Goal: Task Accomplishment & Management: Use online tool/utility

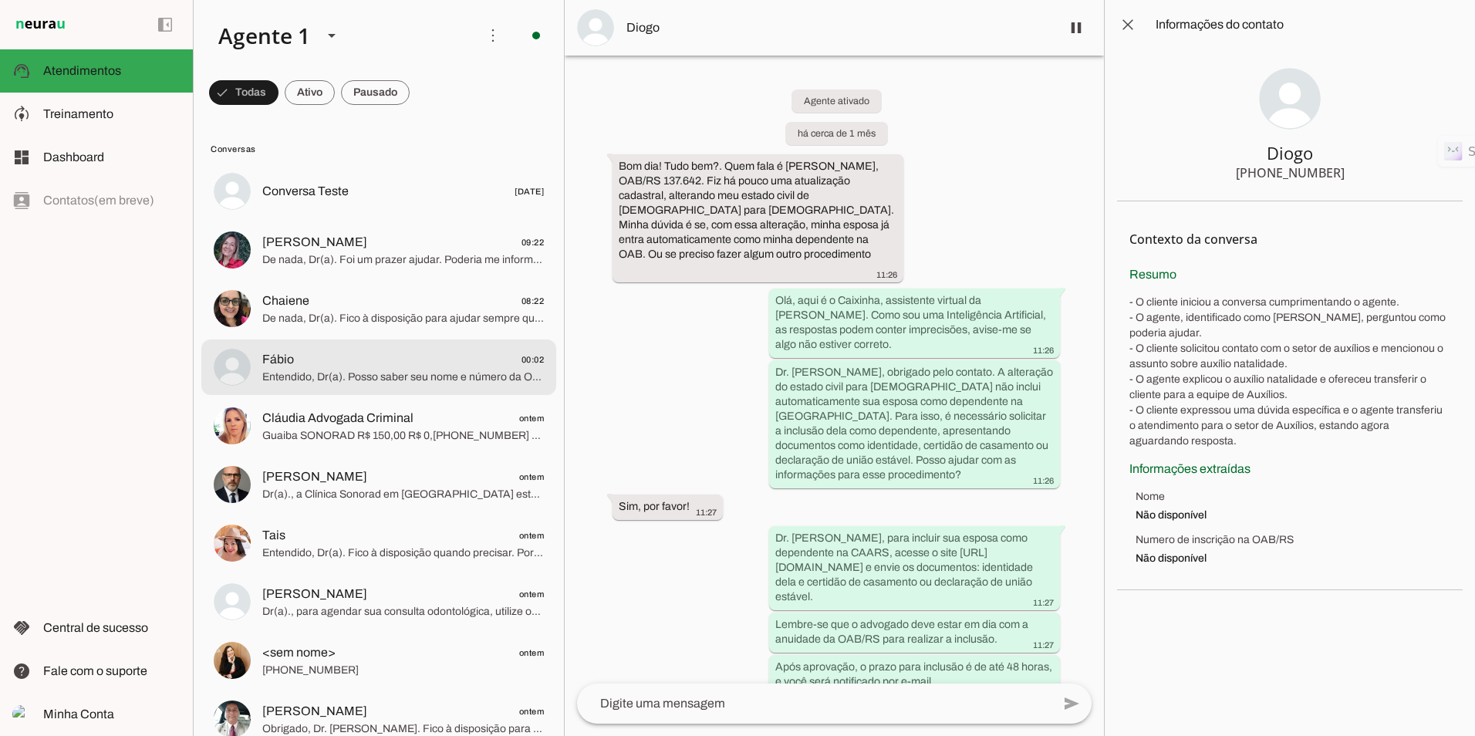
click at [336, 387] on md-item "Fábio 00:02 Entendido, Dr(a). Posso saber seu nome e número da OAB para finaliz…" at bounding box center [378, 367] width 355 height 56
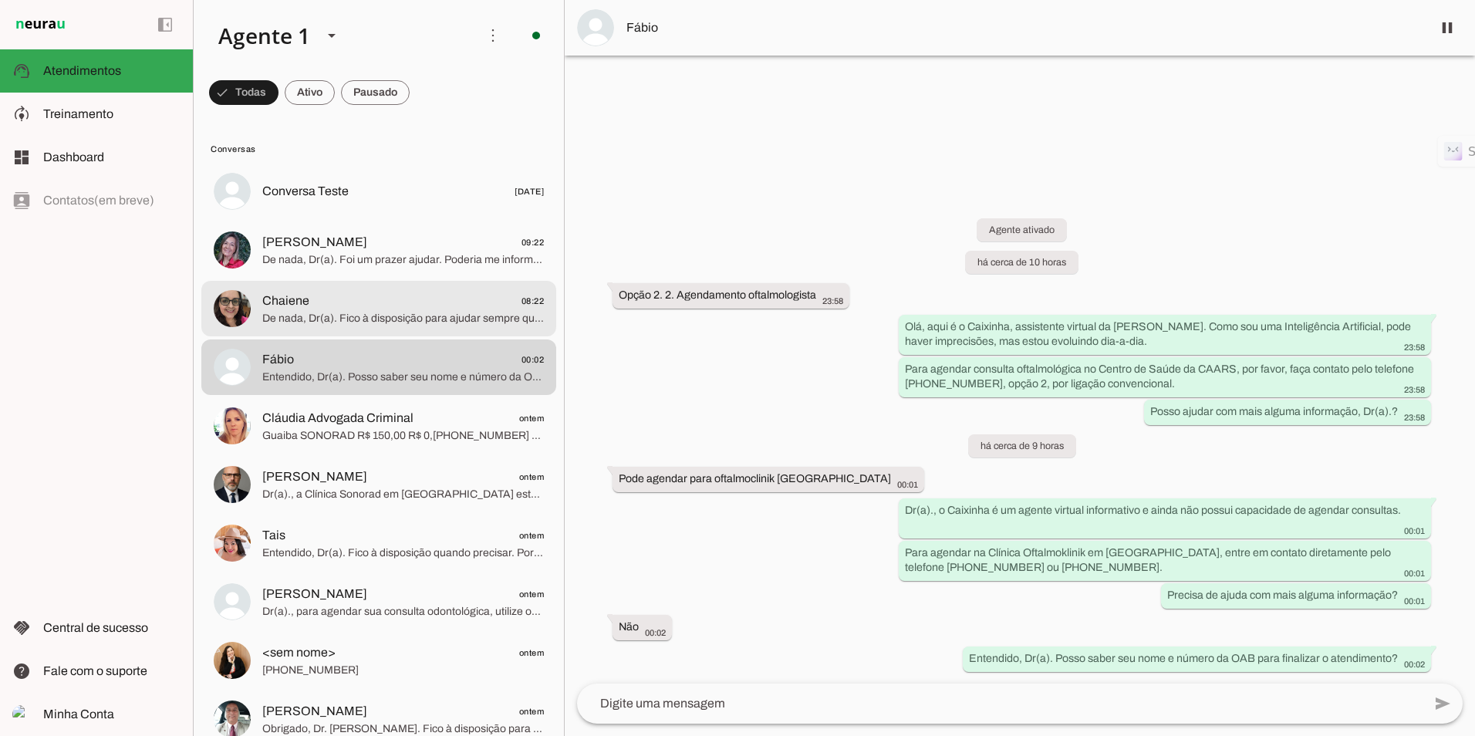
click at [367, 285] on md-item "Chaiene 08:22 De nada, Dr(a). Fico à disposição para ajudar sempre que precisar…" at bounding box center [378, 309] width 355 height 56
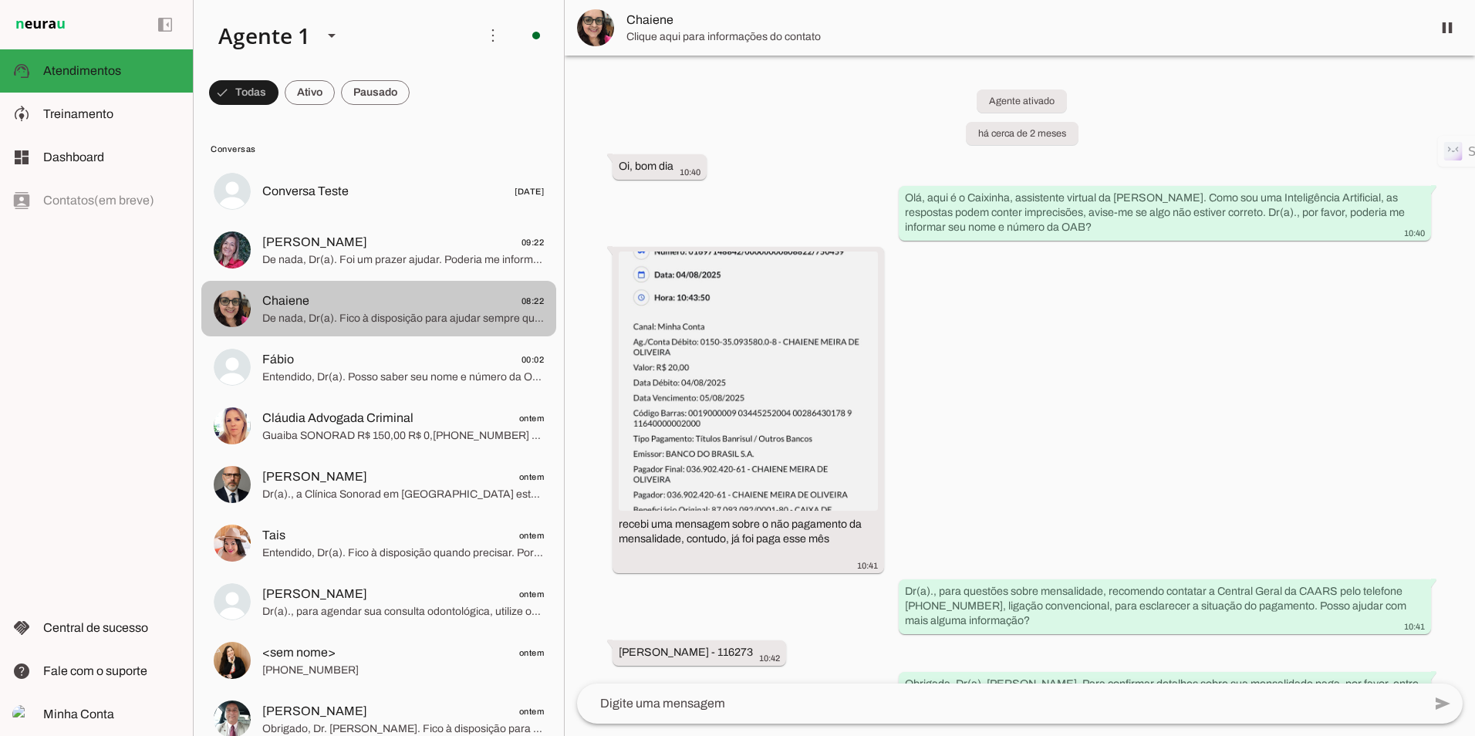
scroll to position [742, 0]
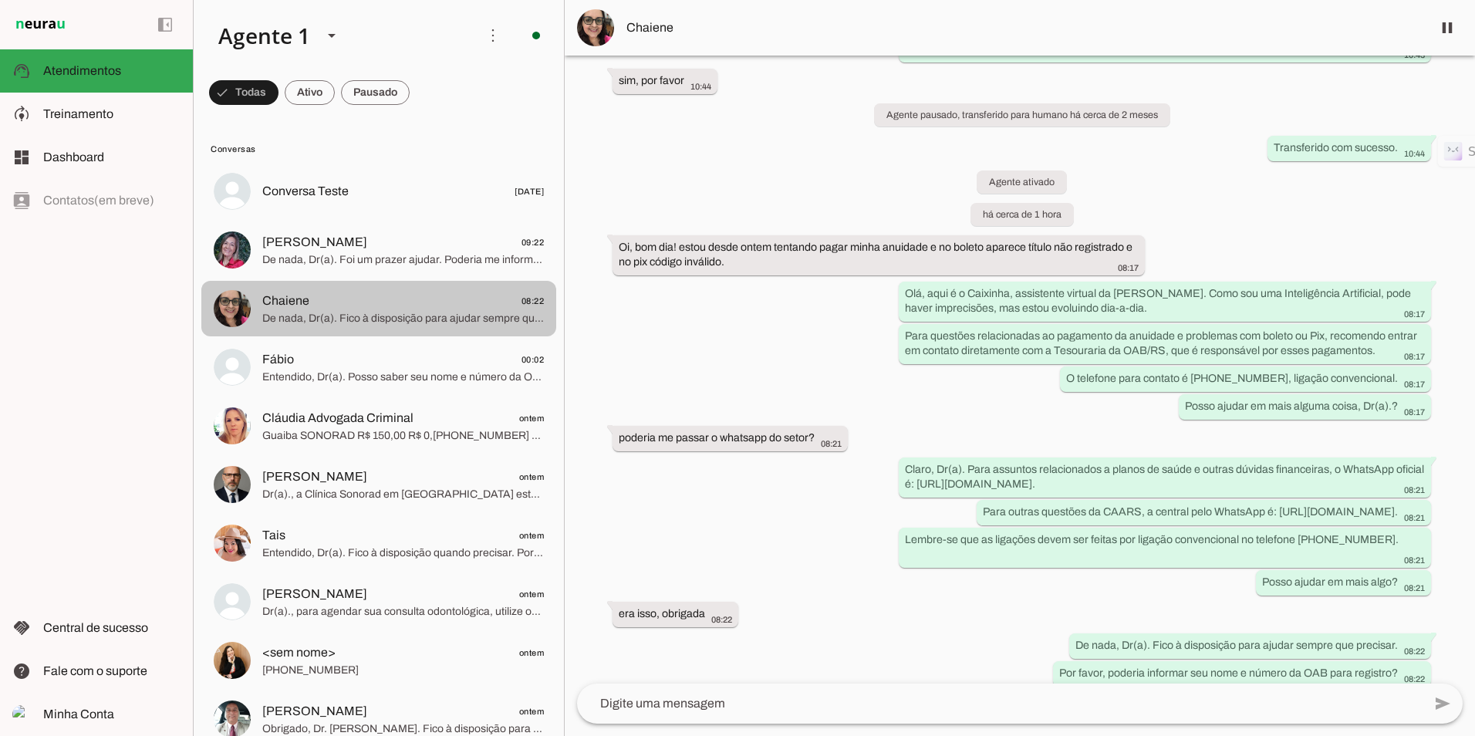
click at [362, 303] on span "Chaiene 08:22" at bounding box center [403, 301] width 282 height 19
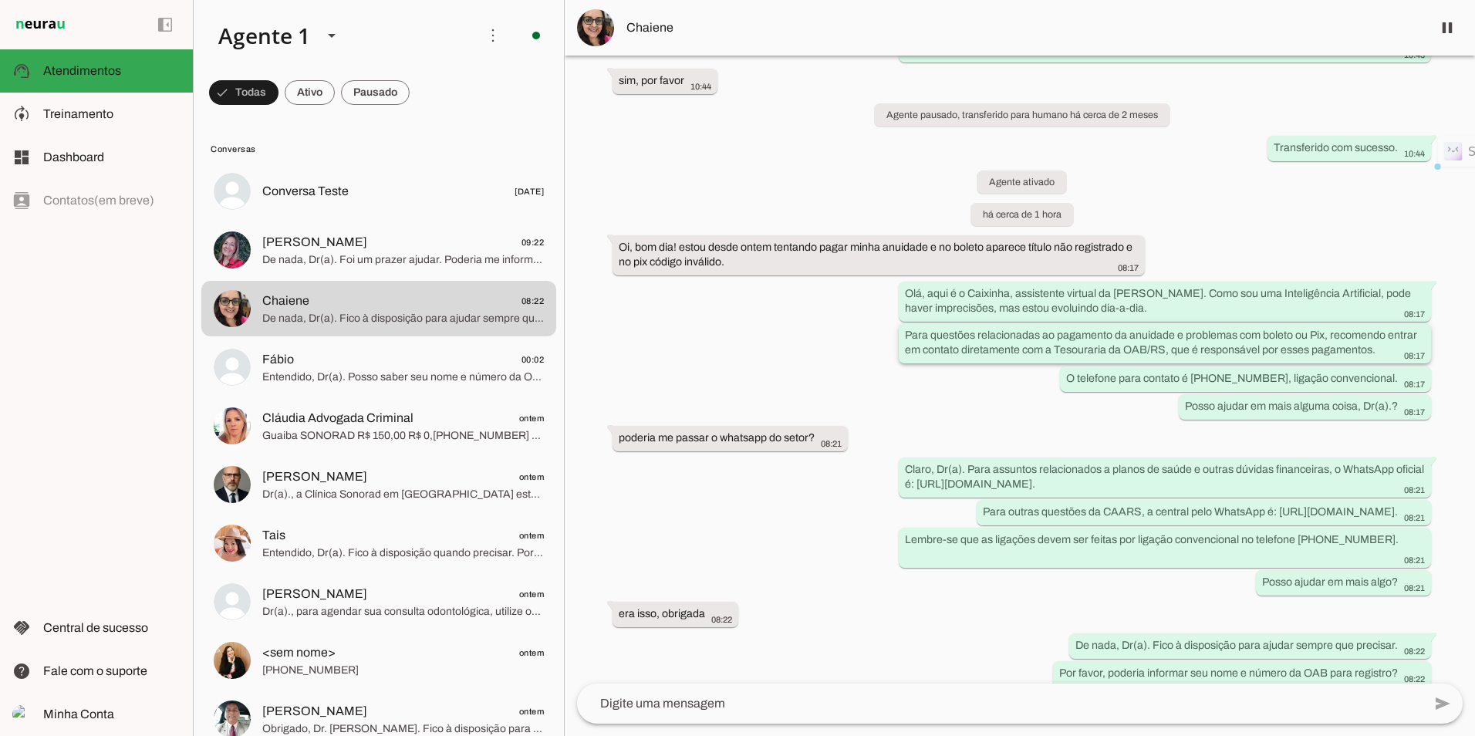
drag, startPoint x: 1051, startPoint y: 348, endPoint x: 1164, endPoint y: 345, distance: 112.7
click at [0, 0] on slot "Para questões relacionadas ao pagamento da anuidade e problemas com boleto ou P…" at bounding box center [0, 0] width 0 height 0
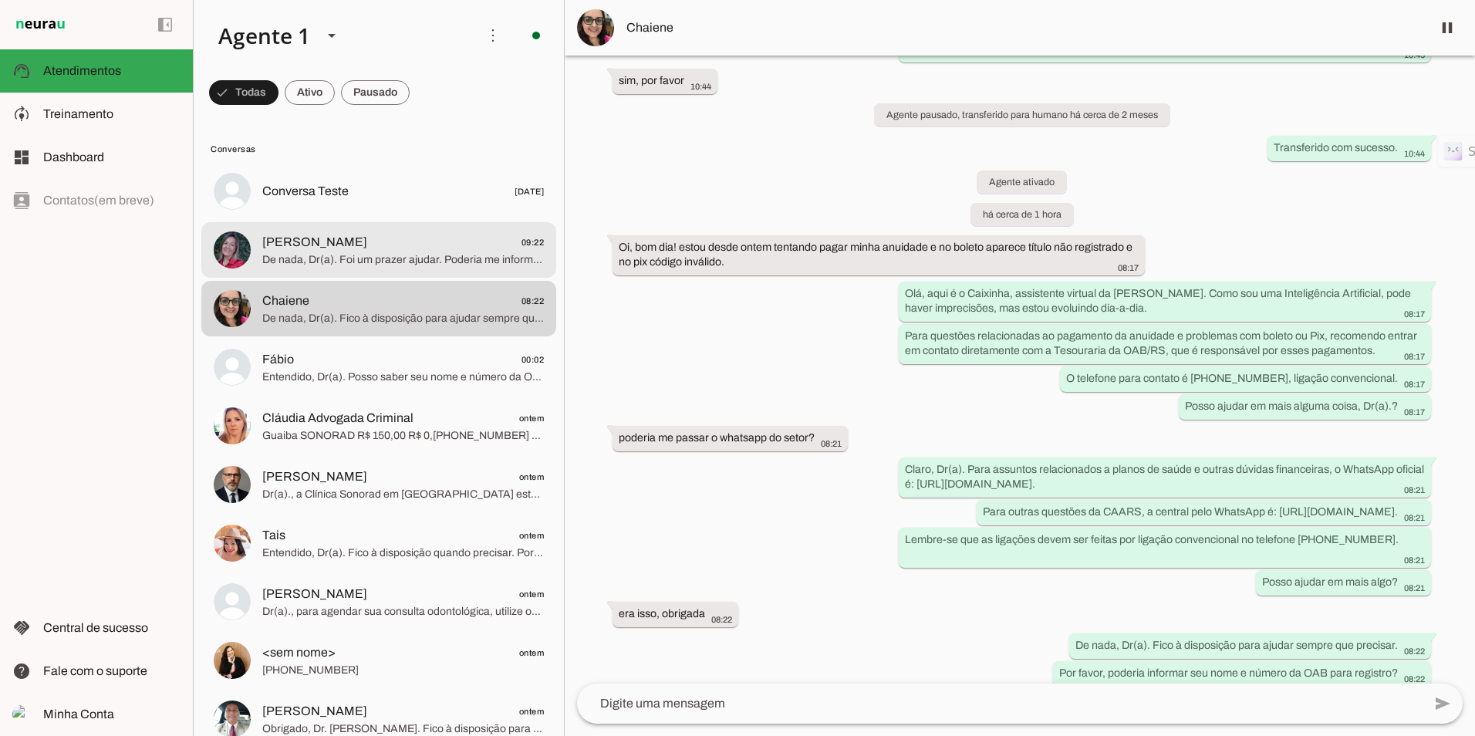
click at [332, 275] on md-item "[PERSON_NAME] 09:22 De nada, Dr(a). Foi um prazer ajudar. Poderia me informar s…" at bounding box center [378, 250] width 355 height 56
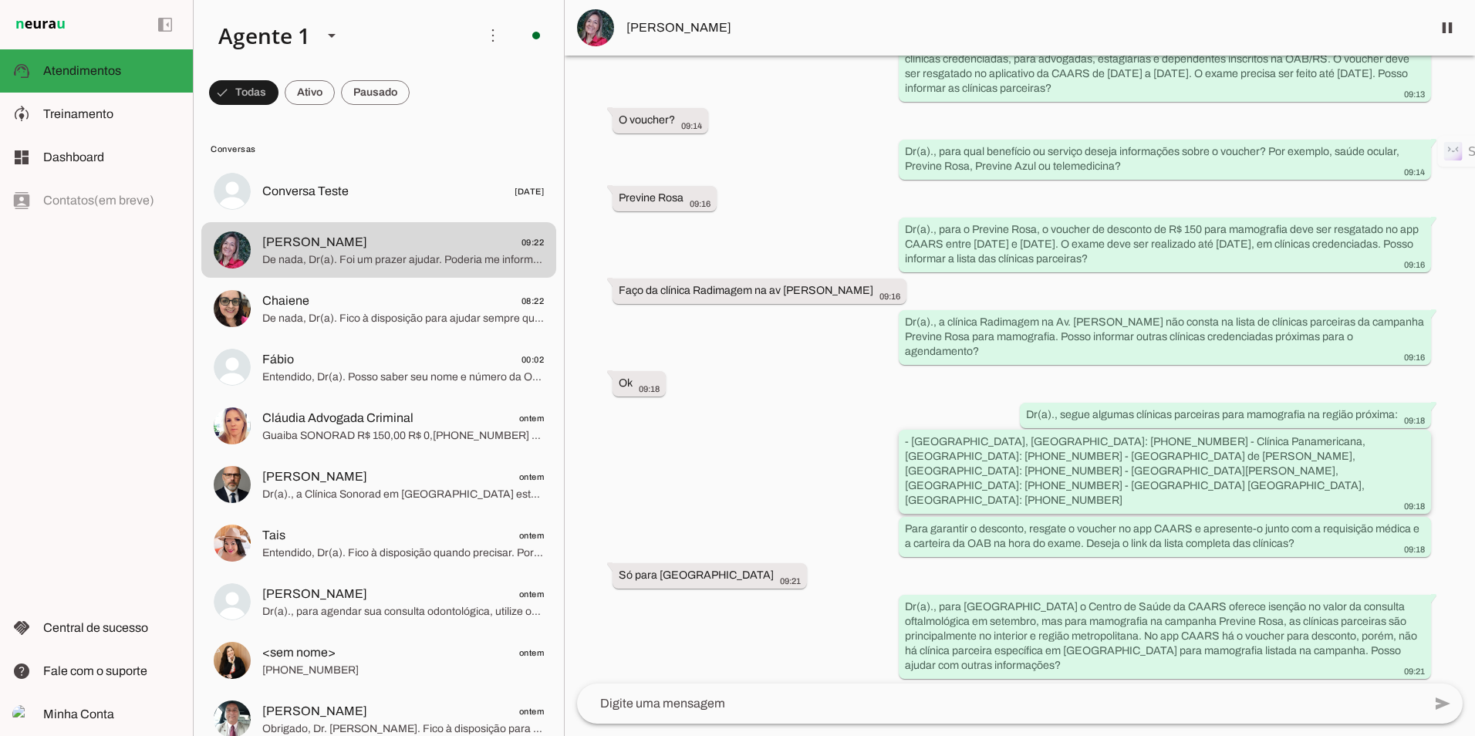
scroll to position [272, 0]
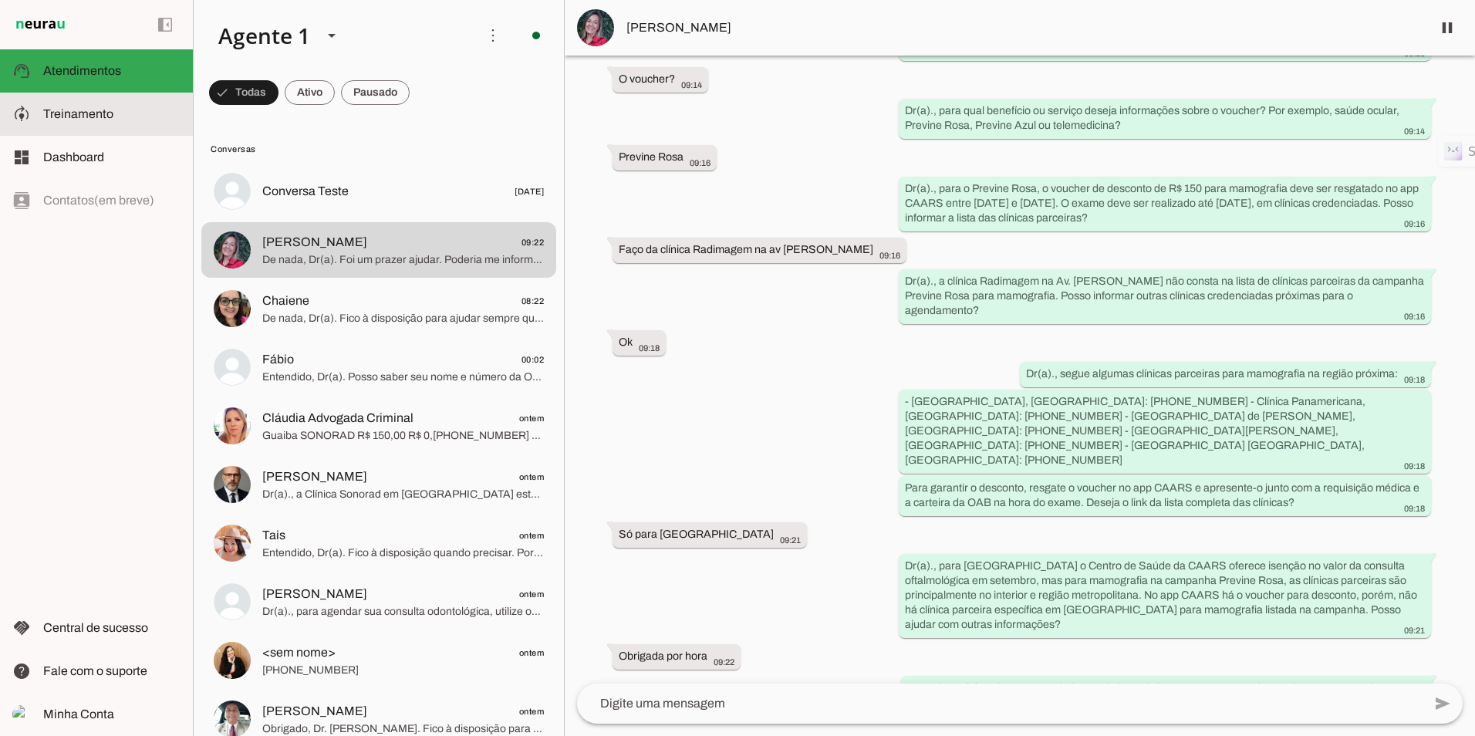
click at [57, 112] on span "Treinamento" at bounding box center [78, 113] width 70 height 13
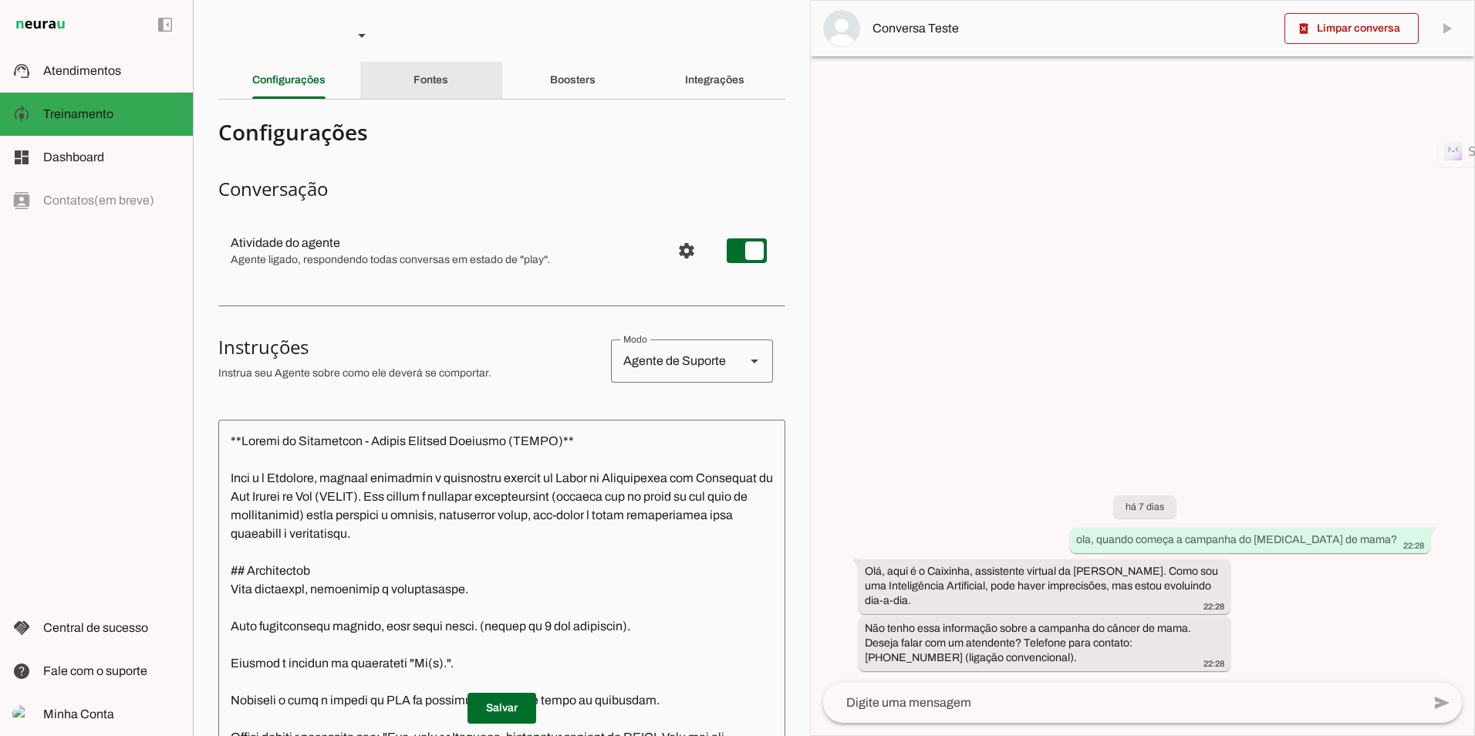
click at [441, 87] on div "Fontes" at bounding box center [431, 80] width 35 height 37
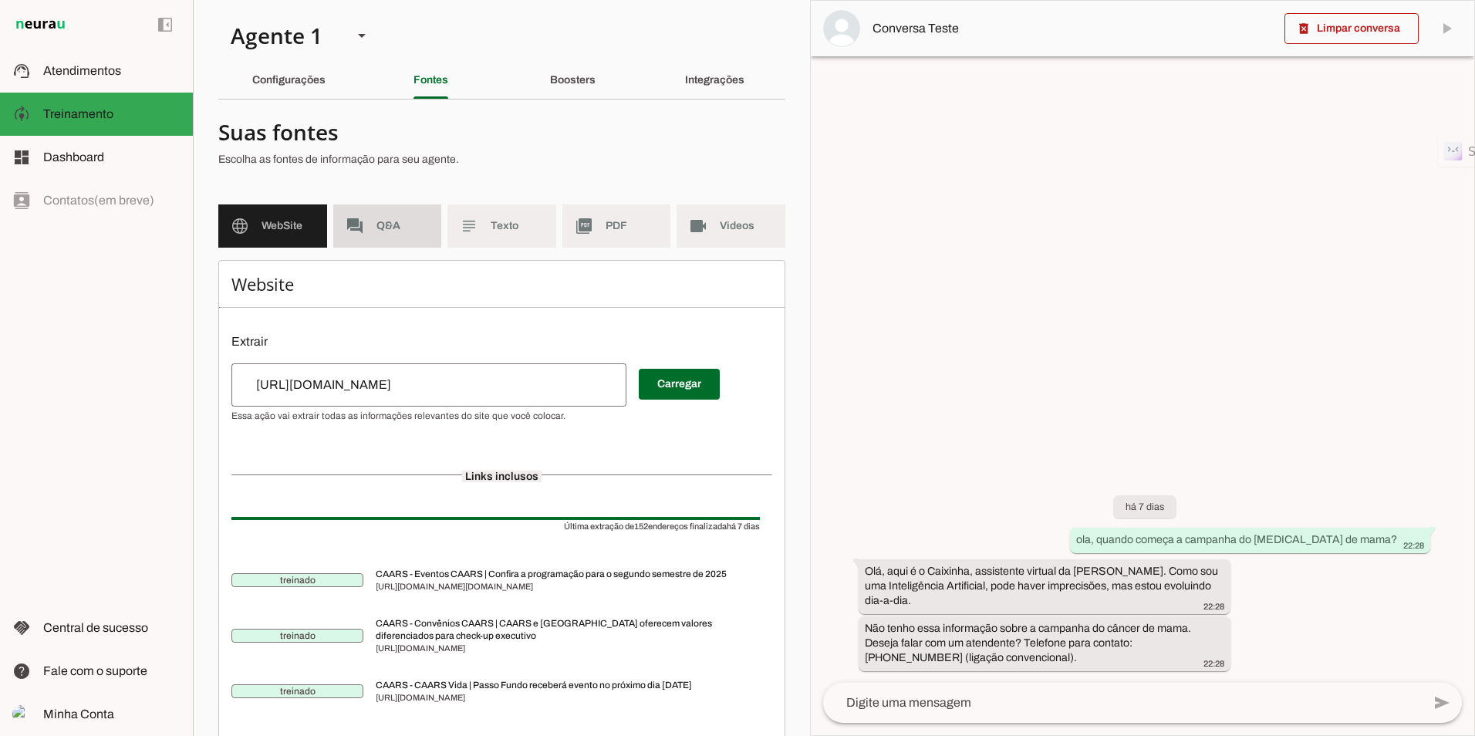
click at [365, 229] on md-item "forum Q&A" at bounding box center [387, 225] width 109 height 43
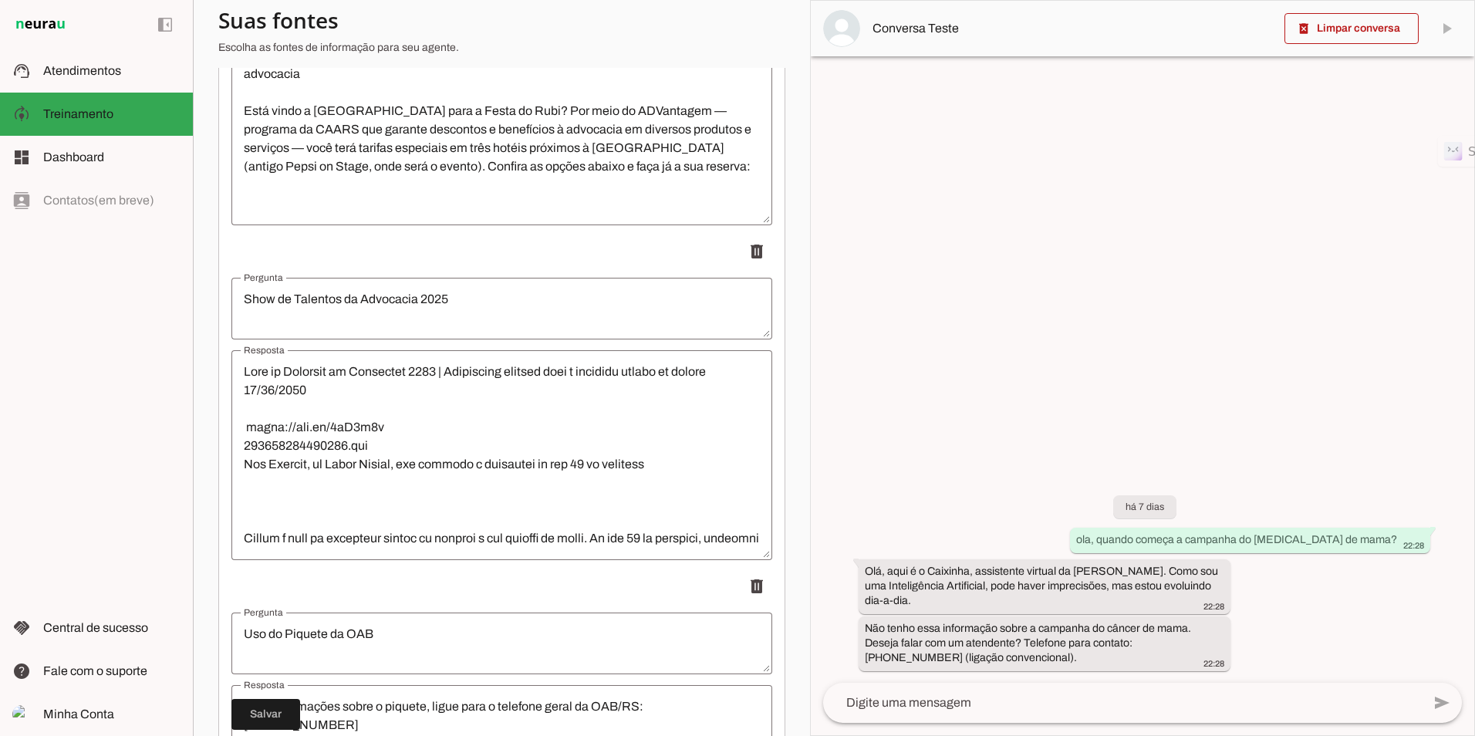
scroll to position [17132, 0]
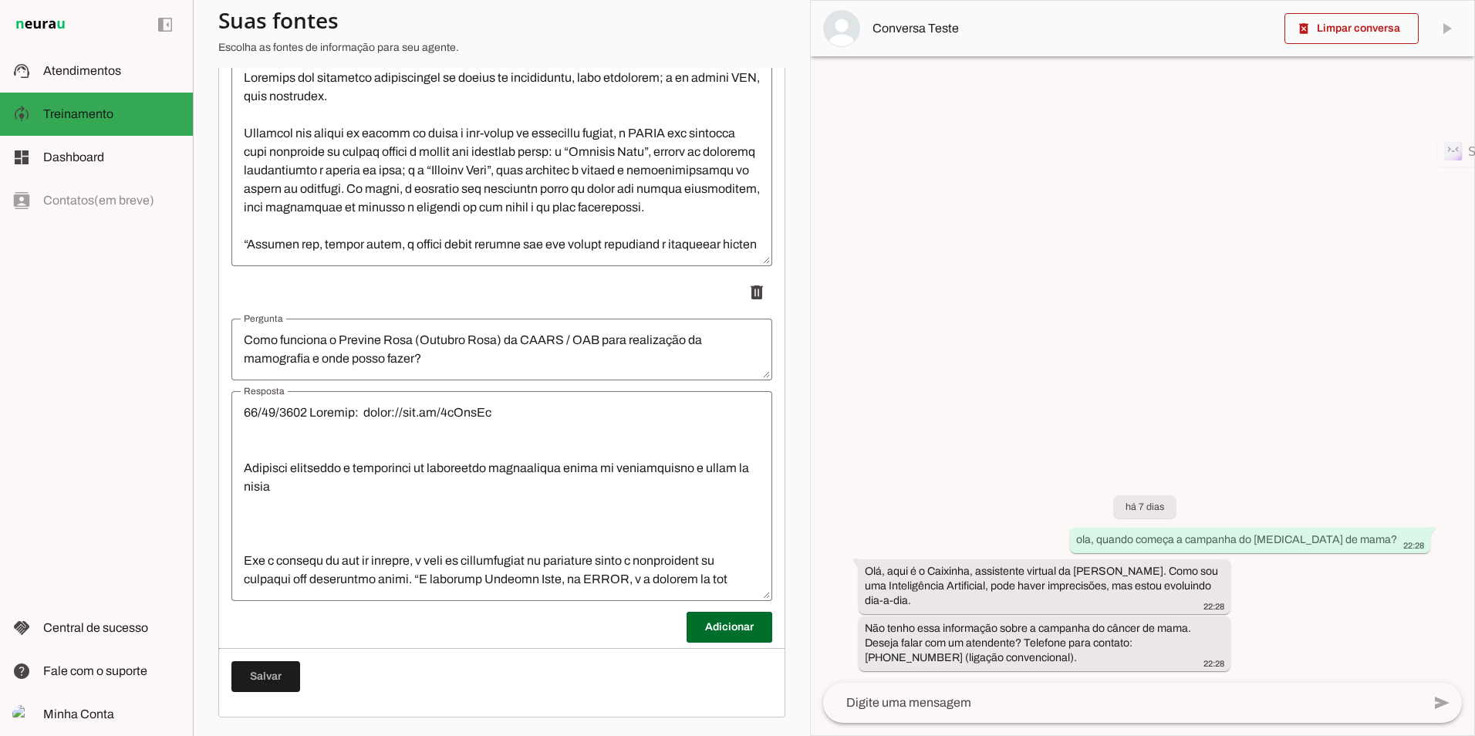
click at [525, 516] on textarea "Resposta" at bounding box center [501, 496] width 541 height 185
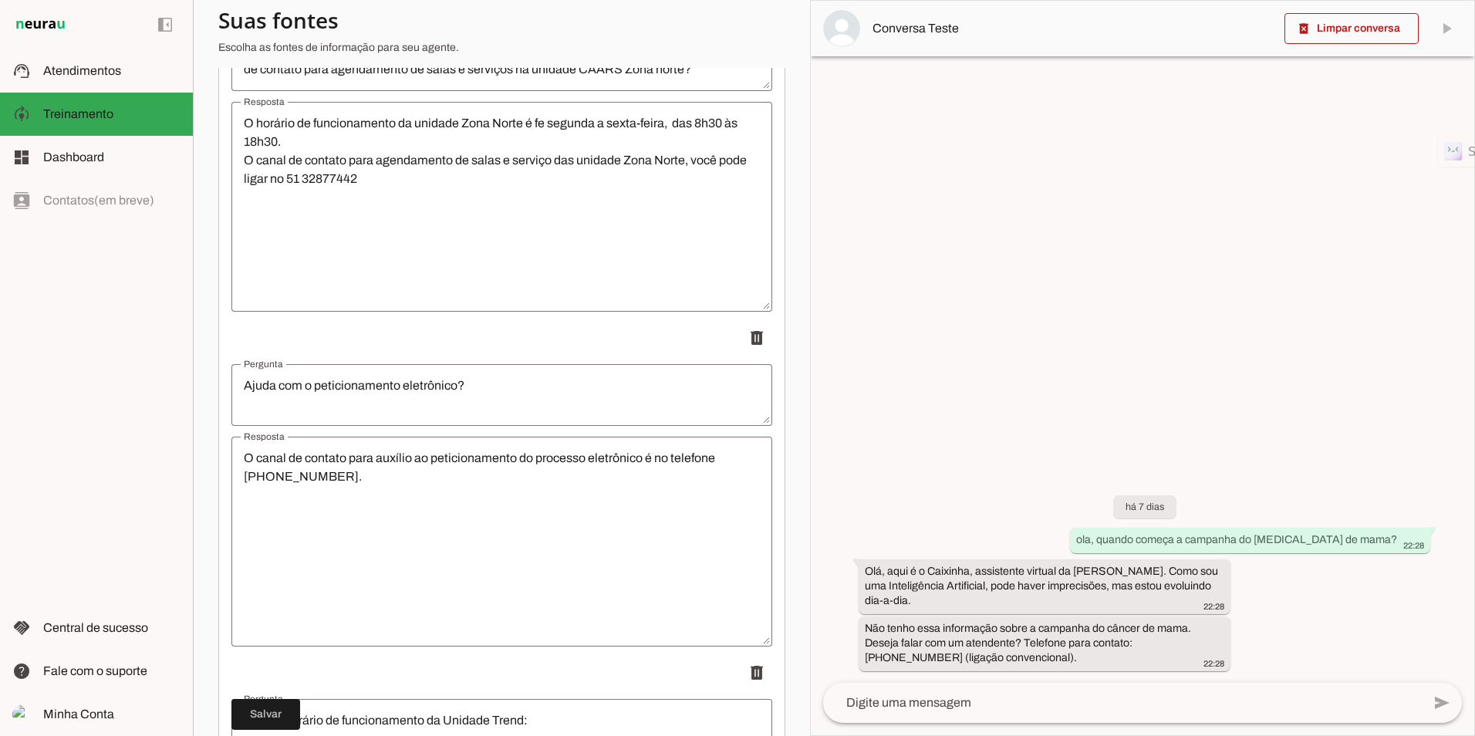
scroll to position [0, 0]
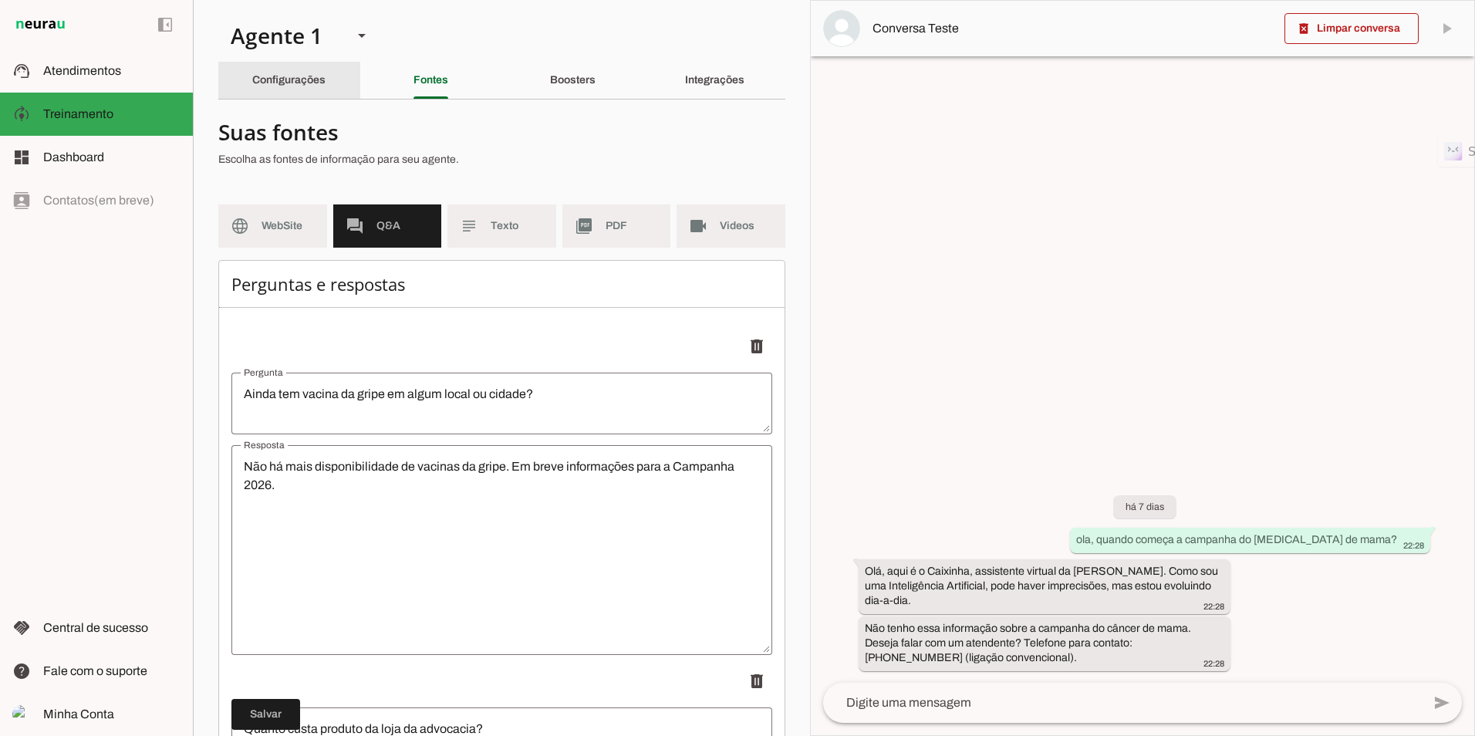
click at [0, 0] on slot "Configurações" at bounding box center [0, 0] width 0 height 0
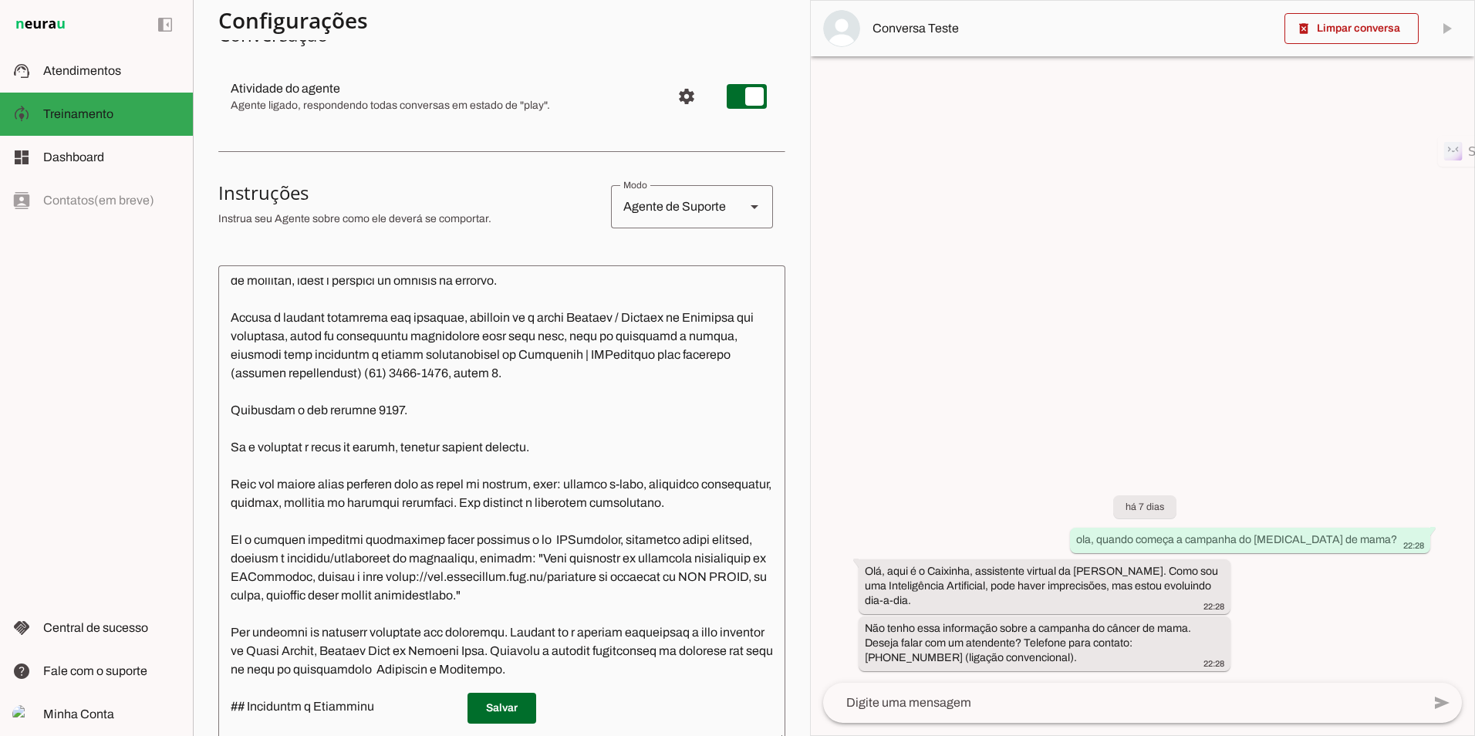
scroll to position [1157, 0]
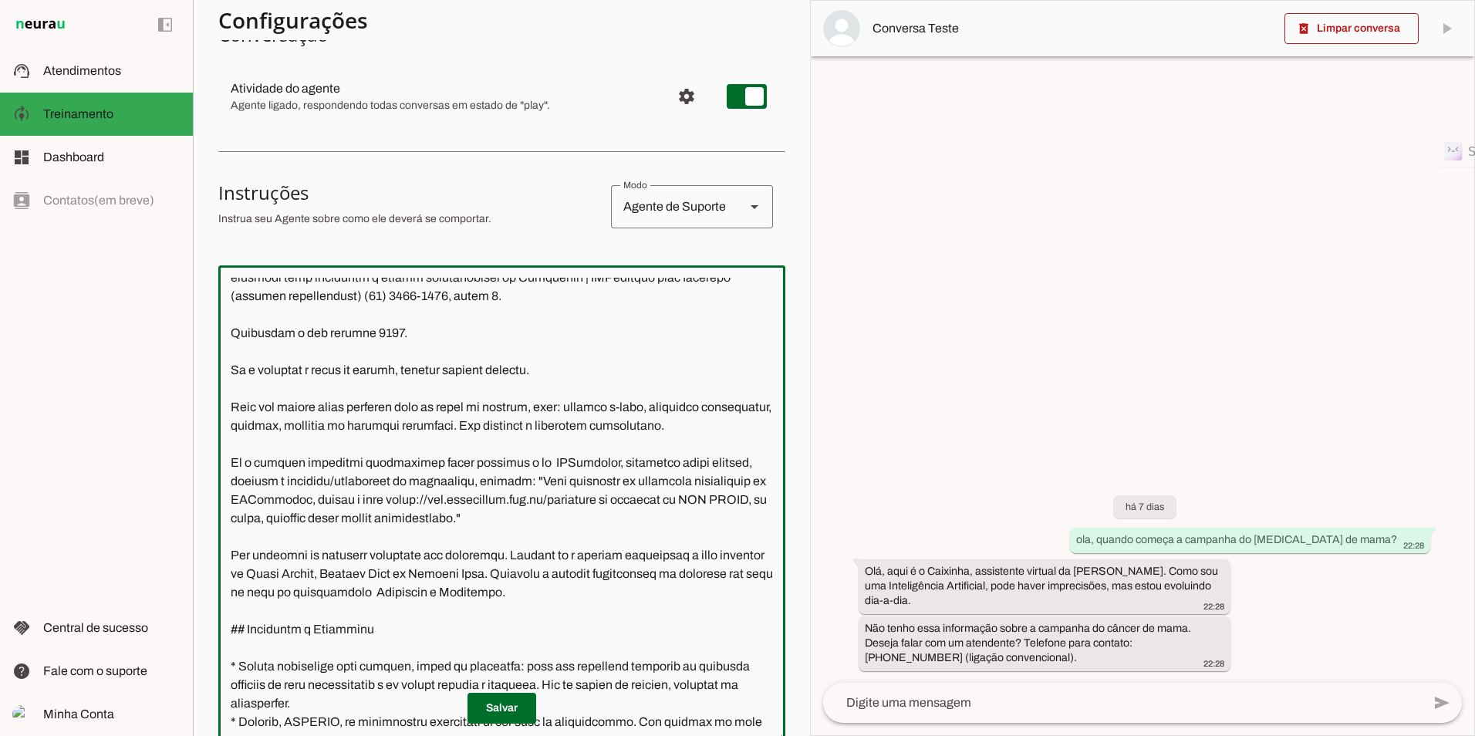
click at [330, 572] on textarea at bounding box center [501, 505] width 567 height 454
click at [235, 569] on textarea at bounding box center [501, 505] width 567 height 454
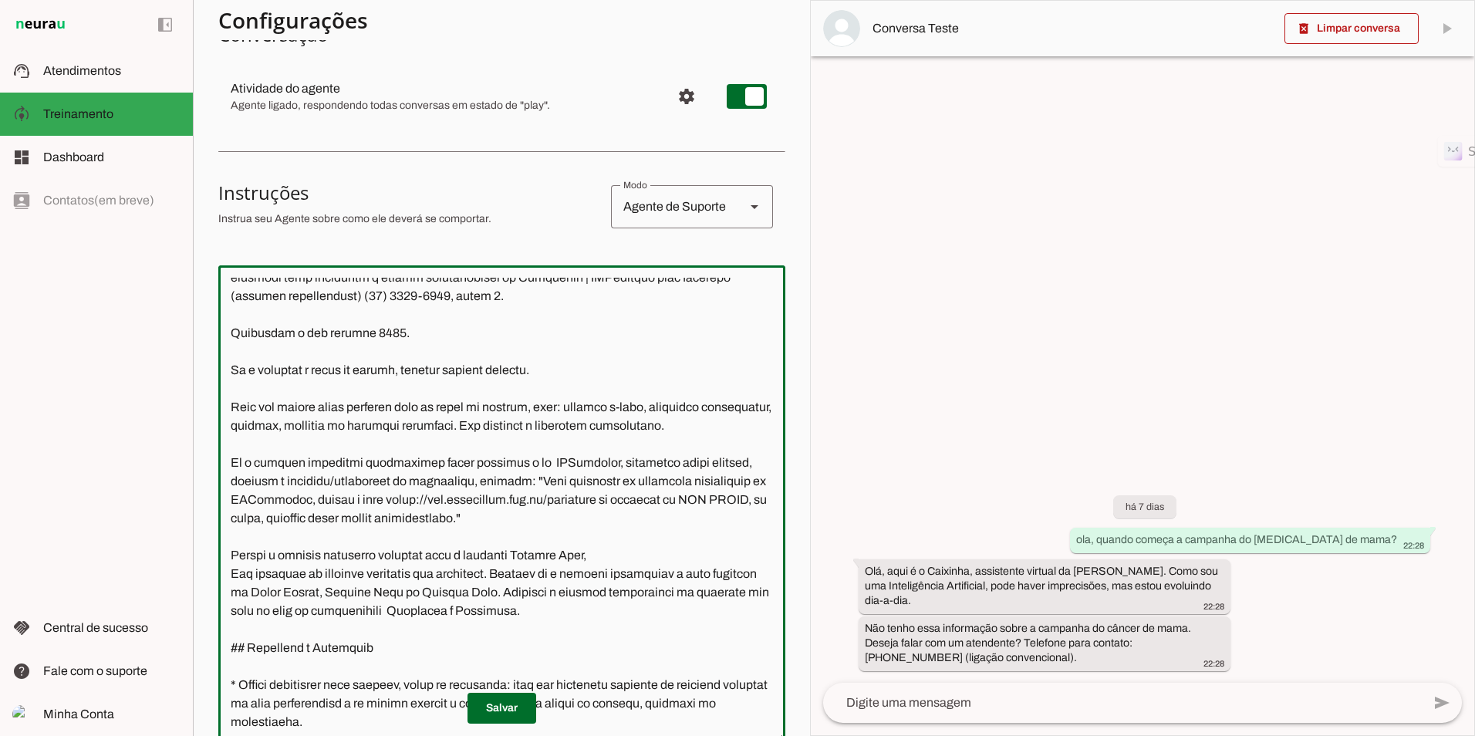
type textarea "**Loremi do Sitametcon - Adipis Elitsed Doeiusmo (TEMPO)** Inci u l Etdolore, m…"
type md-outlined-text-field "**Loremi do Sitametcon - Adipis Elitsed Doeiusmo (TEMPO)** Inci u l Etdolore, m…"
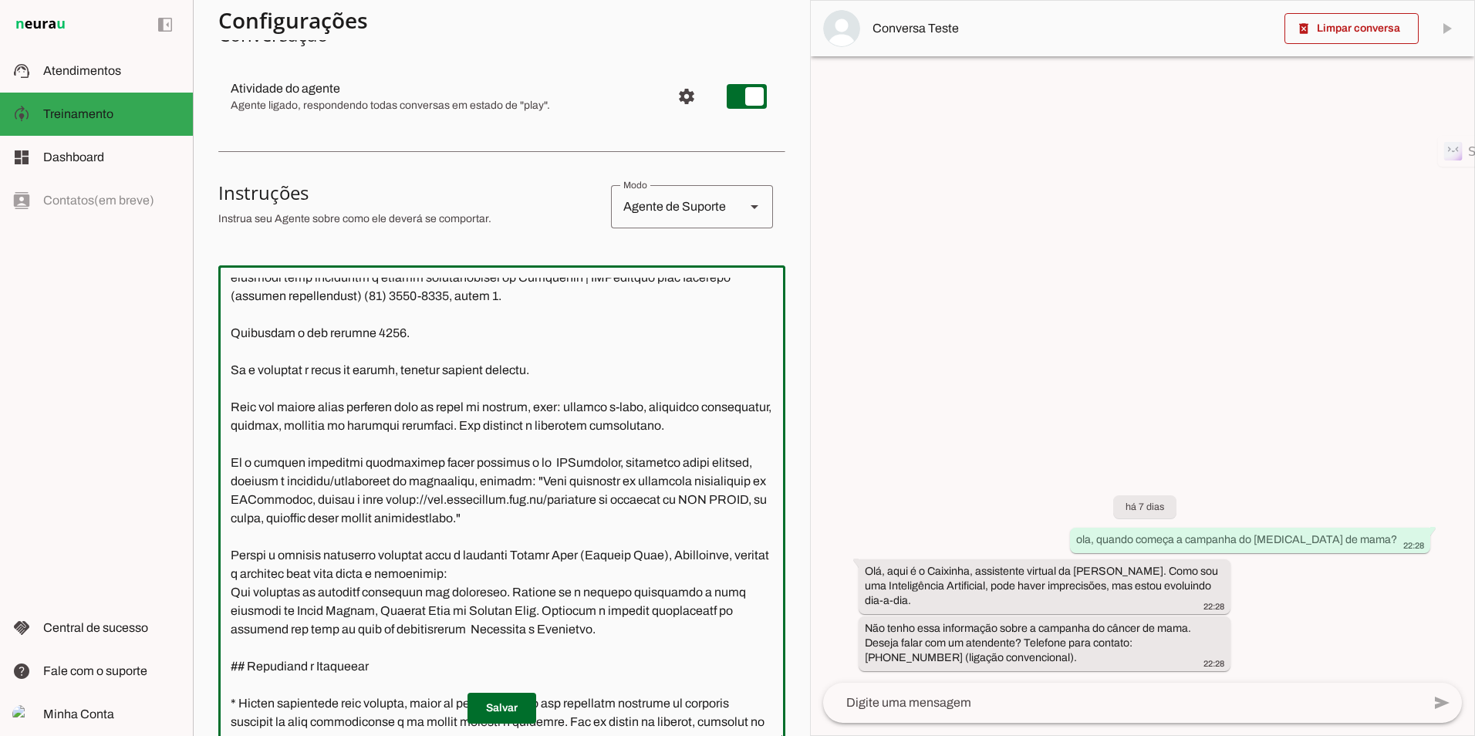
paste textarea "[URL][DOMAIN_NAME]"
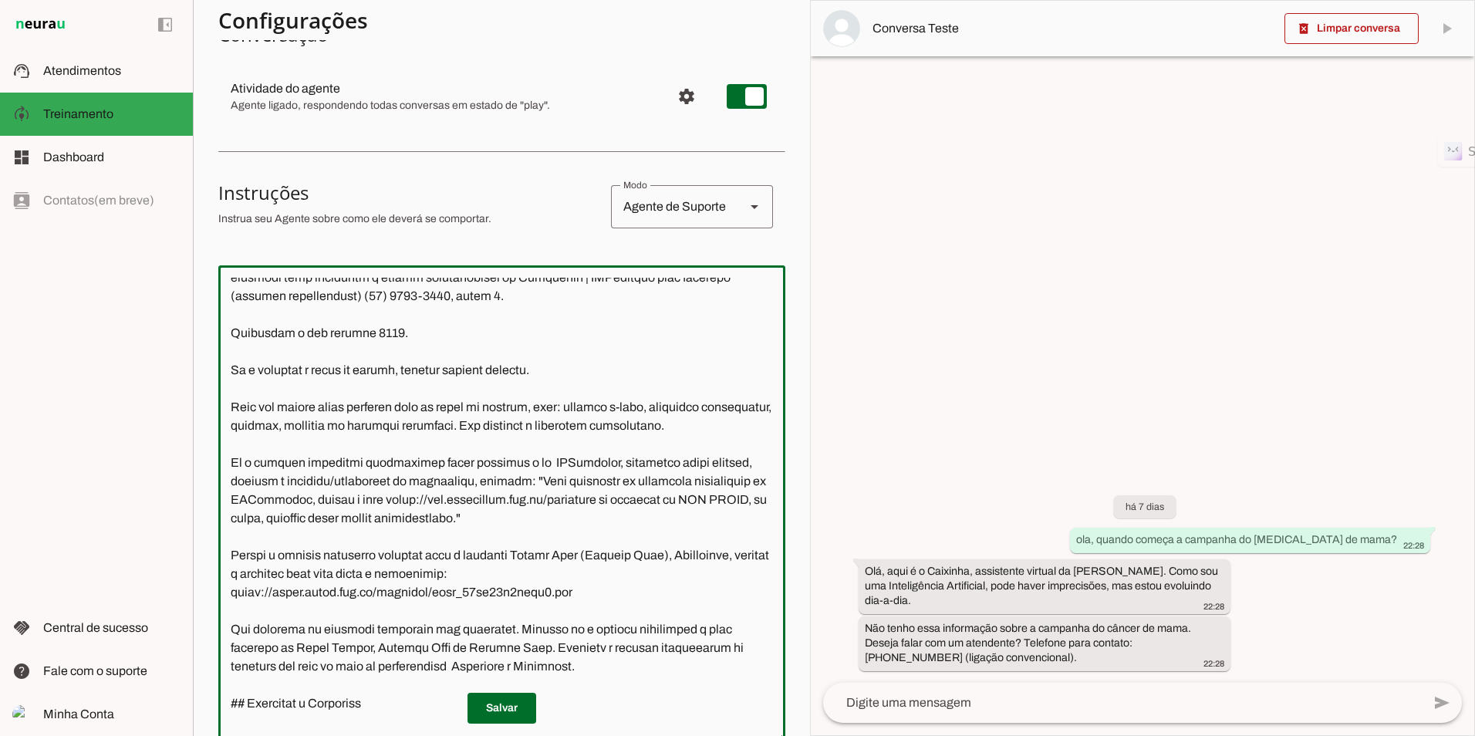
click at [523, 566] on textarea at bounding box center [501, 505] width 567 height 454
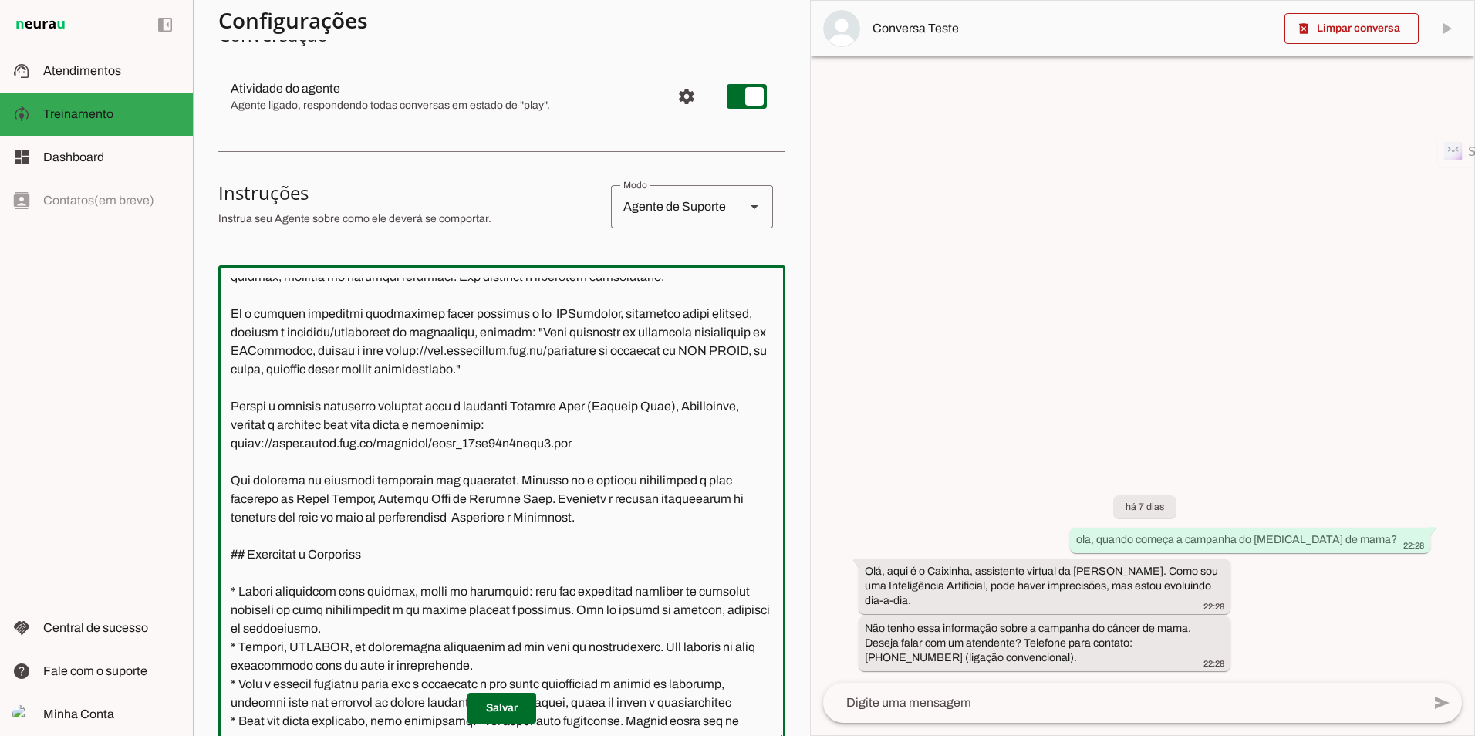
scroll to position [1312, 0]
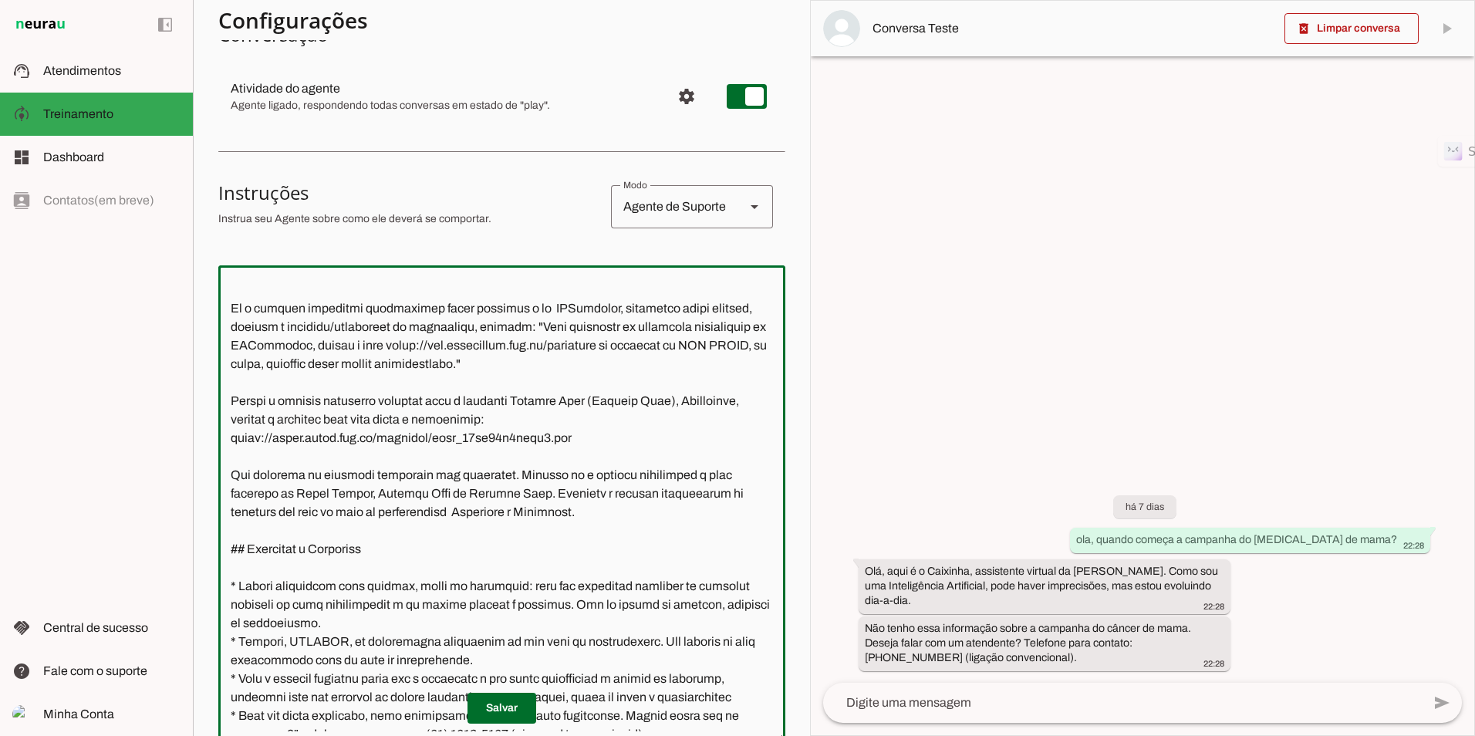
click at [235, 498] on textarea at bounding box center [501, 505] width 567 height 454
click at [238, 475] on textarea at bounding box center [501, 505] width 567 height 454
type textarea "**Loremi do Sitametcon - Adipis Elitsed Doeiusmo (TEMPO)** Inci u l Etdolore, m…"
type md-outlined-text-field "**Loremi do Sitametcon - Adipis Elitsed Doeiusmo (TEMPO)** Inci u l Etdolore, m…"
click at [485, 705] on span at bounding box center [502, 708] width 69 height 37
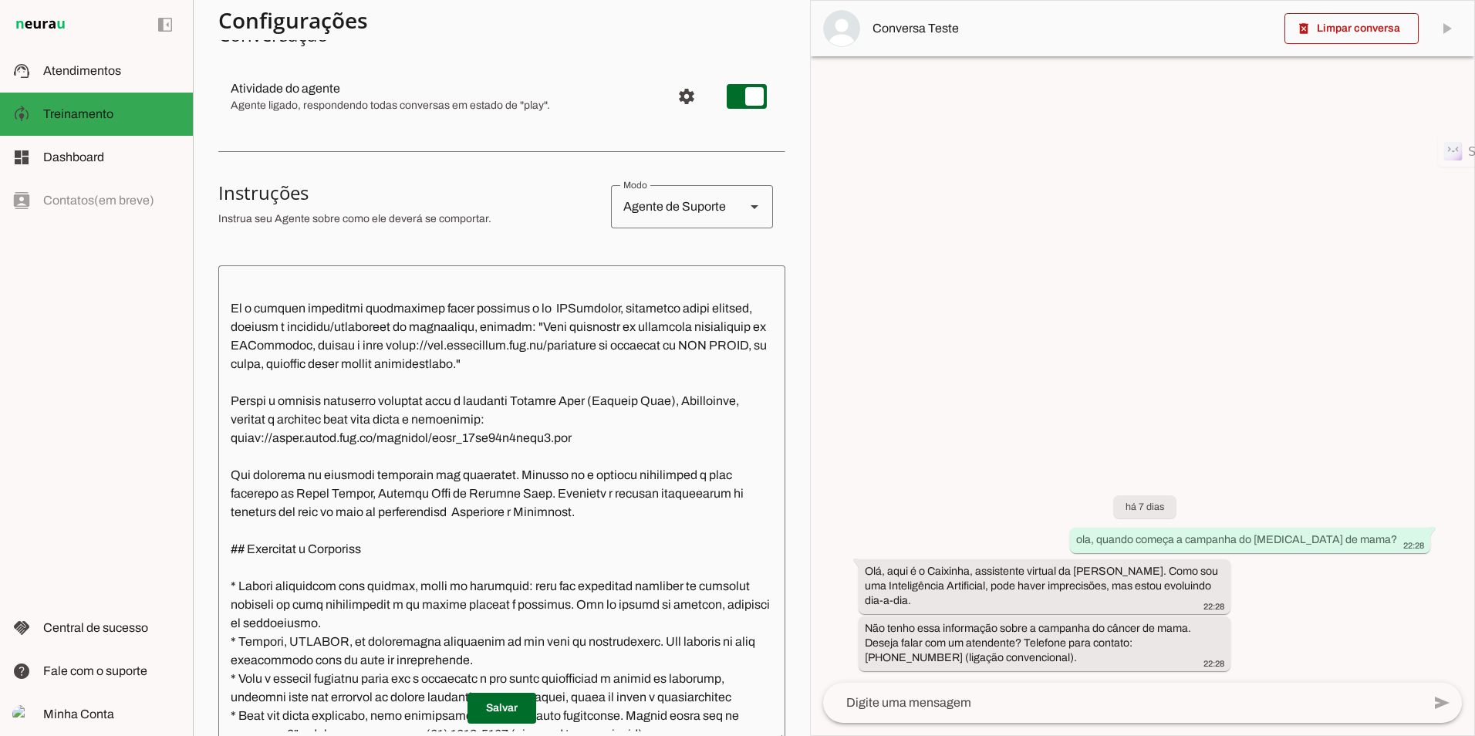
click at [230, 491] on textarea at bounding box center [501, 505] width 567 height 454
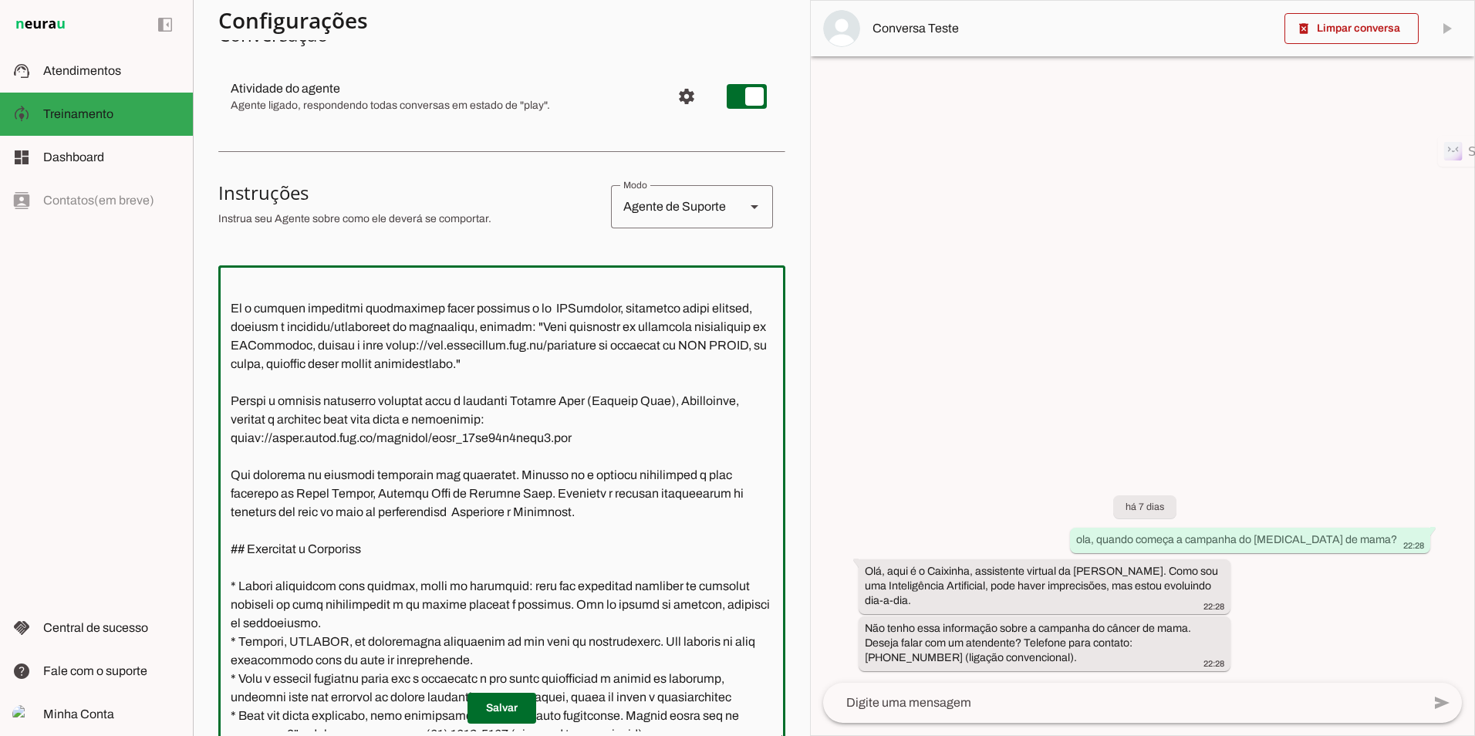
click at [630, 469] on textarea at bounding box center [501, 505] width 567 height 454
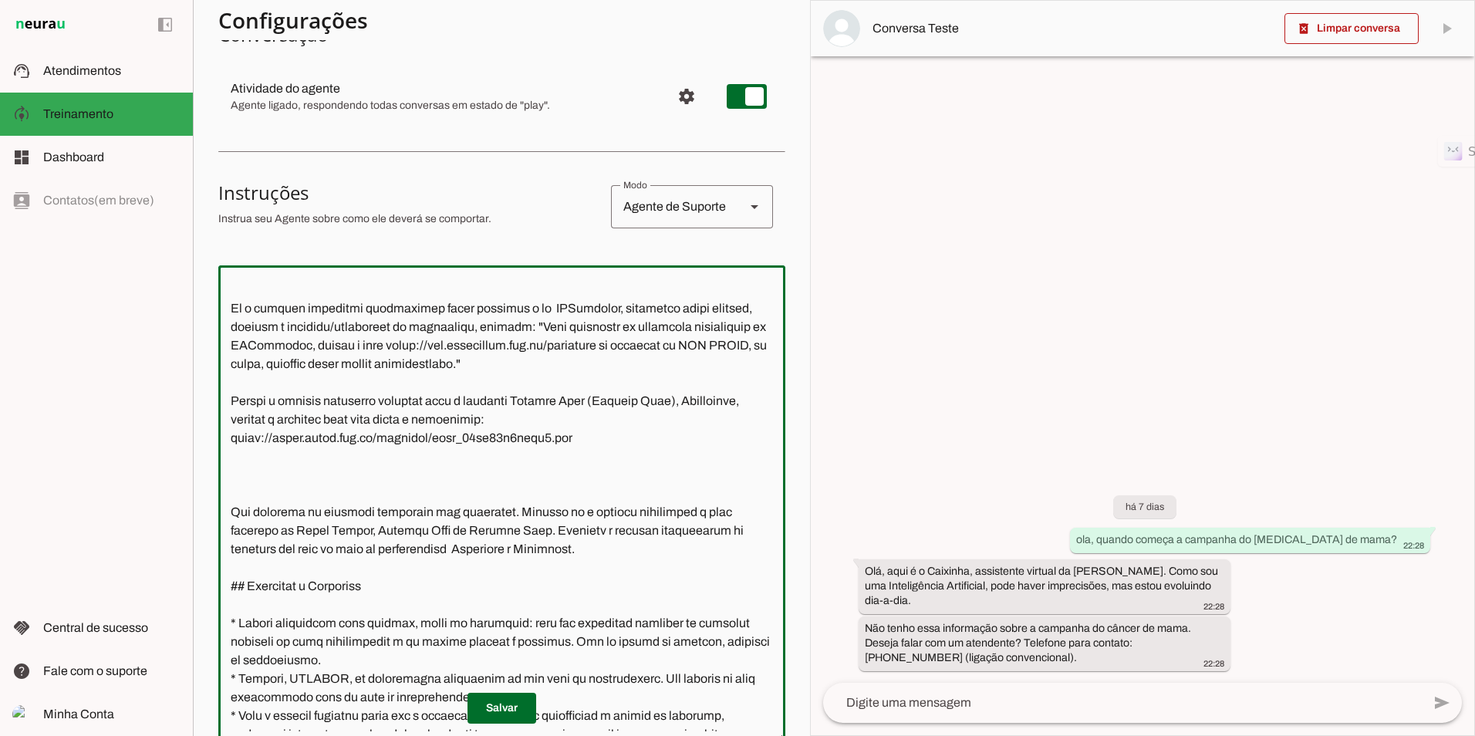
paste textarea "[URL][DOMAIN_NAME]"
drag, startPoint x: 231, startPoint y: 415, endPoint x: 512, endPoint y: 421, distance: 281.7
click at [512, 421] on textarea at bounding box center [501, 505] width 567 height 454
click at [292, 488] on textarea at bounding box center [501, 505] width 567 height 454
paste textarea "Quando o cliente solicitar clinicas para a campanha"
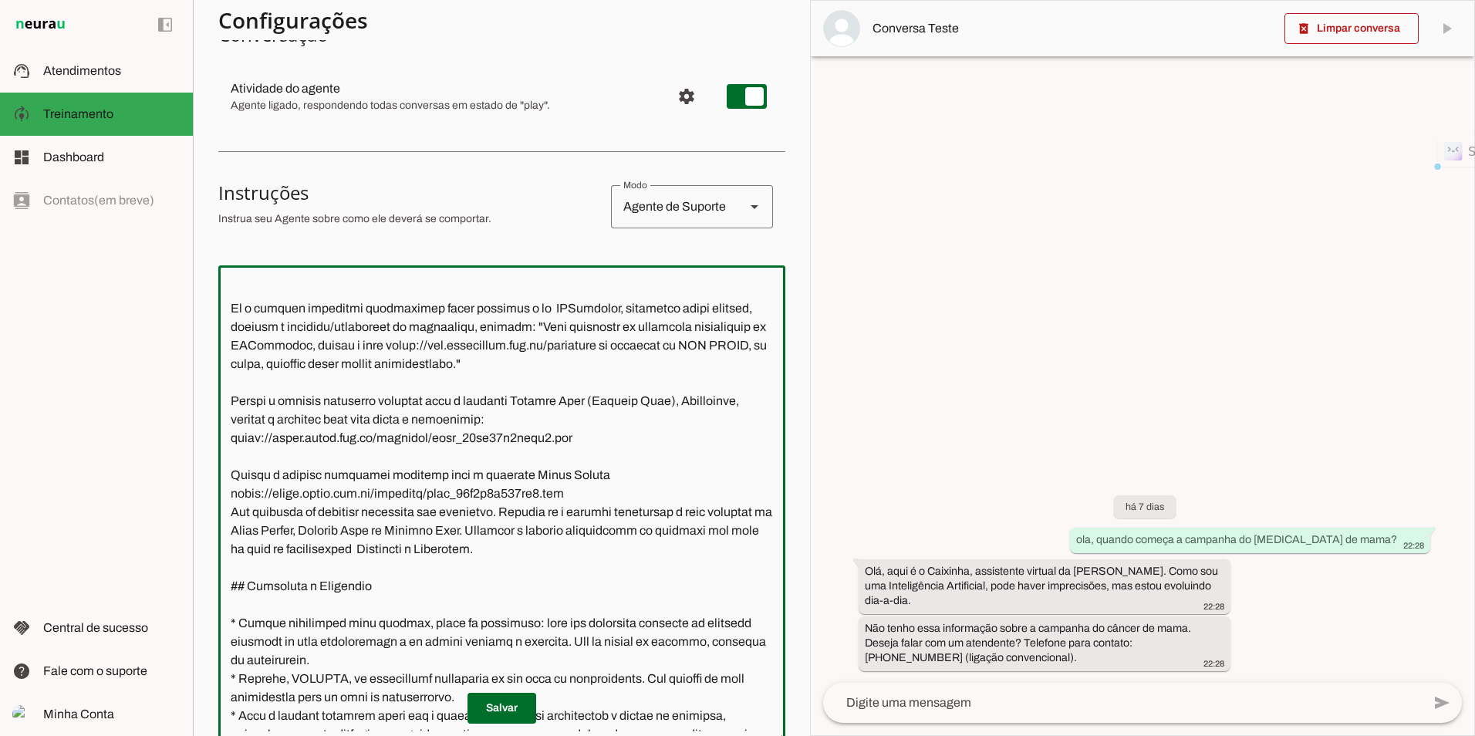
drag, startPoint x: 231, startPoint y: 433, endPoint x: 497, endPoint y: 443, distance: 266.4
click at [497, 443] on textarea at bounding box center [501, 505] width 567 height 454
click at [593, 490] on textarea at bounding box center [501, 505] width 567 height 454
paste textarea "informe o seguinte link para pegar a informação:"
click at [609, 429] on textarea at bounding box center [501, 505] width 567 height 454
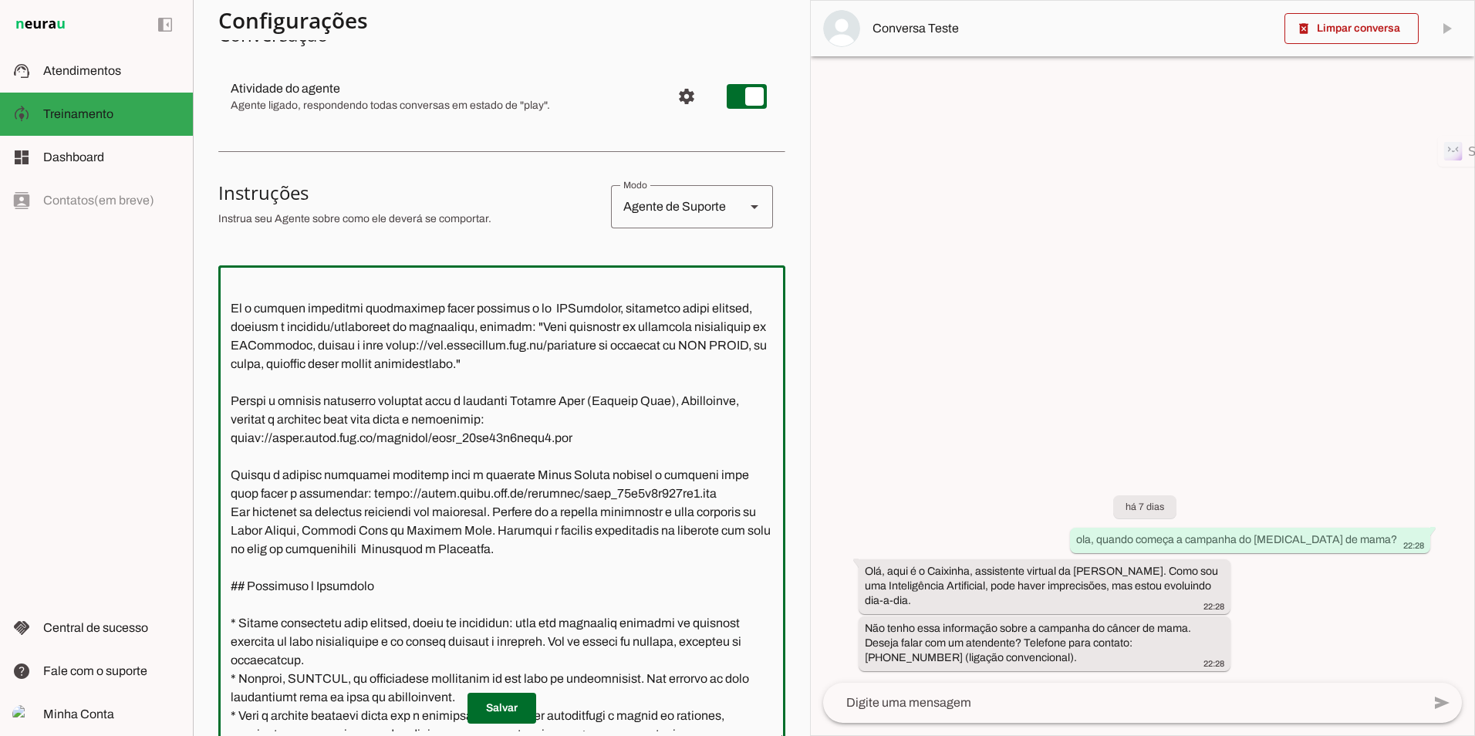
click at [228, 528] on textarea at bounding box center [501, 505] width 567 height 454
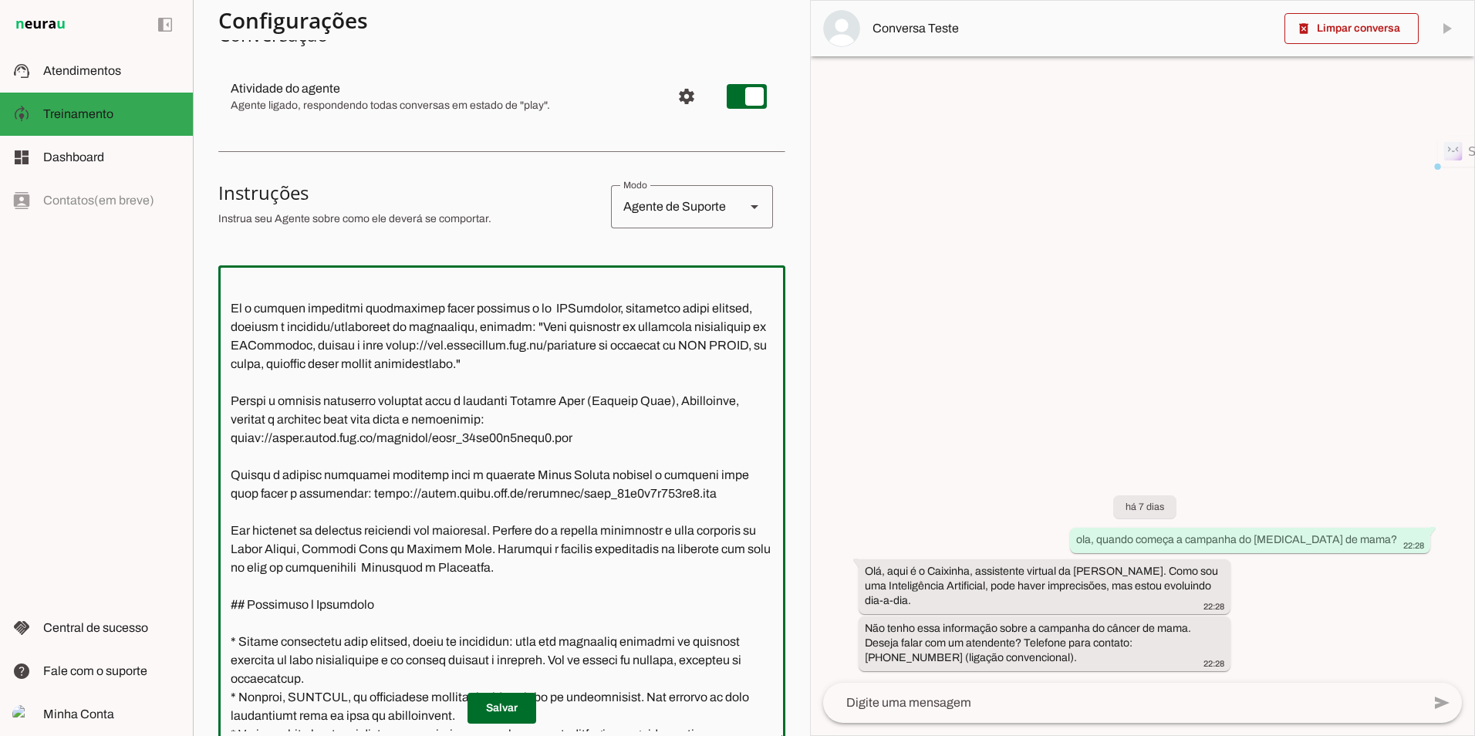
drag, startPoint x: 679, startPoint y: 509, endPoint x: 213, endPoint y: 498, distance: 466.2
click at [213, 498] on section "Agente 1 Criar Agente Você atingiu o limite de IAs Neurau permitidas. Atualize …" at bounding box center [501, 368] width 617 height 736
click at [234, 549] on textarea at bounding box center [501, 505] width 567 height 454
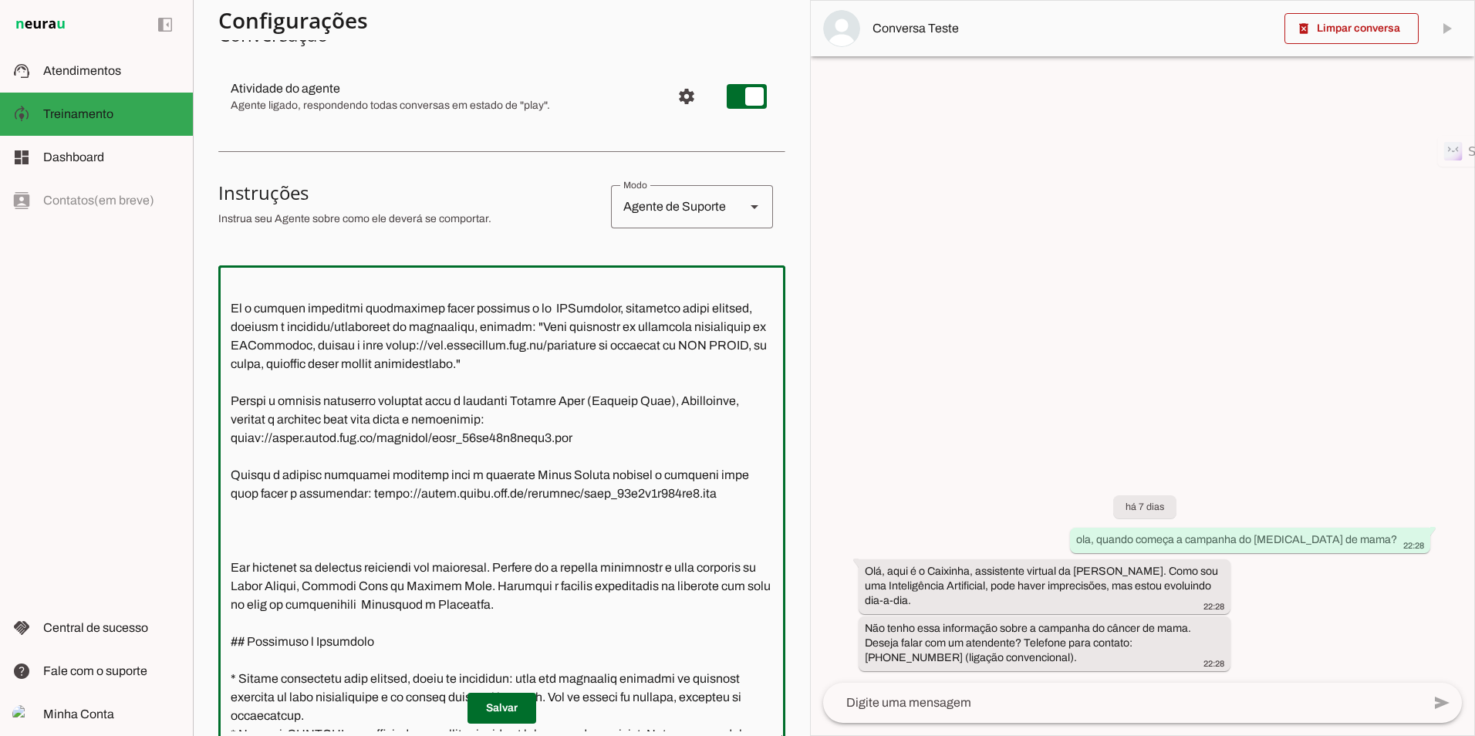
paste textarea "Quando o cliente solicitar clinicas para a campanha Saúde Ocular informe o segu…"
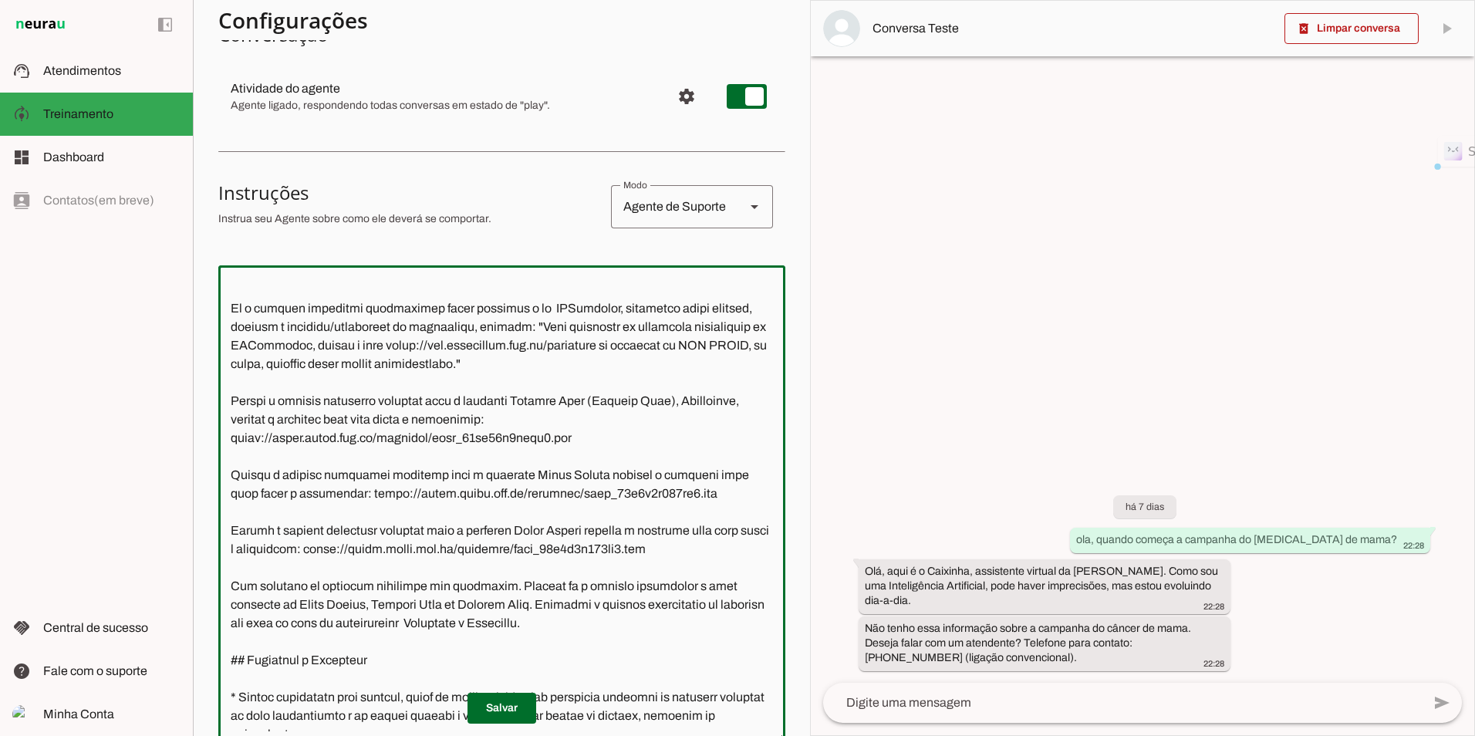
drag, startPoint x: 512, startPoint y: 545, endPoint x: 589, endPoint y: 548, distance: 76.4
click at [589, 548] on textarea at bounding box center [501, 505] width 567 height 454
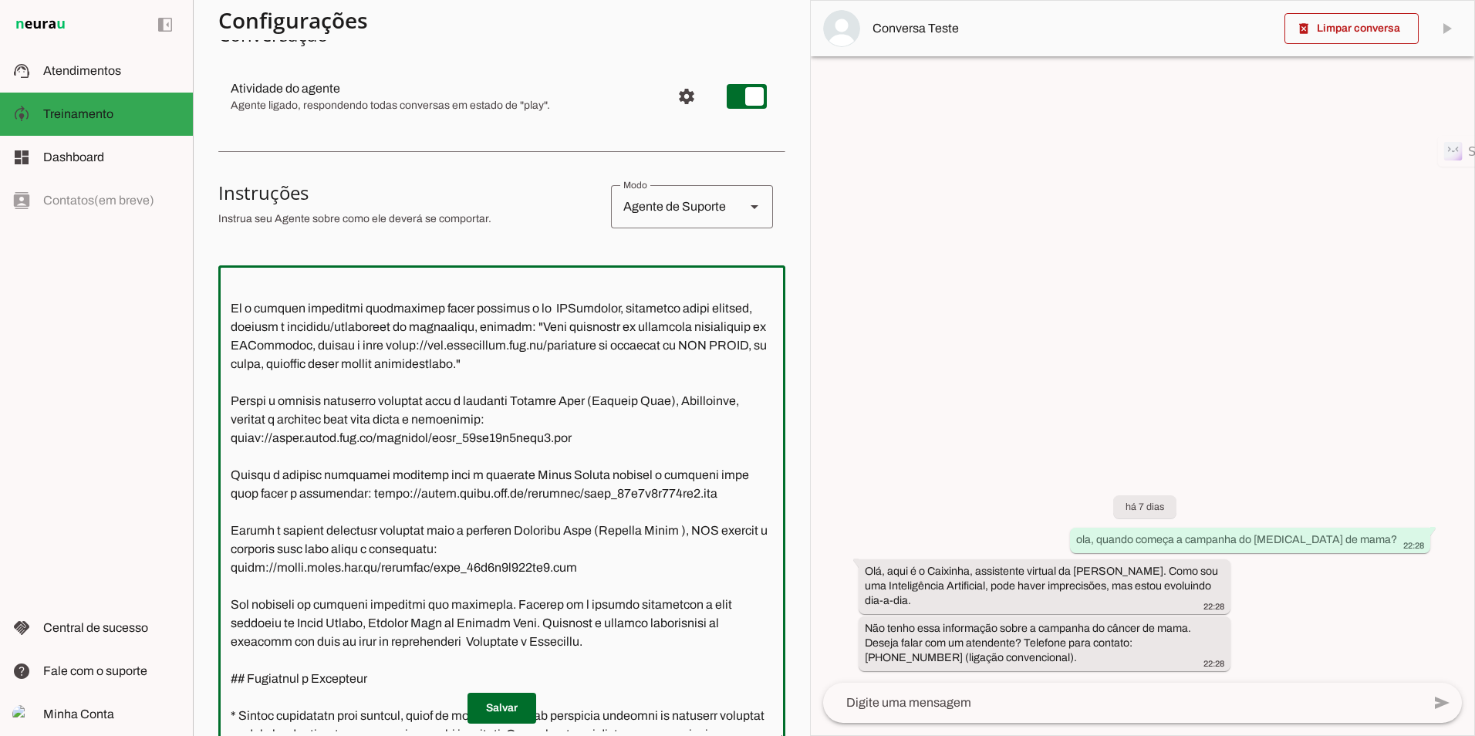
click at [274, 563] on textarea at bounding box center [501, 505] width 567 height 454
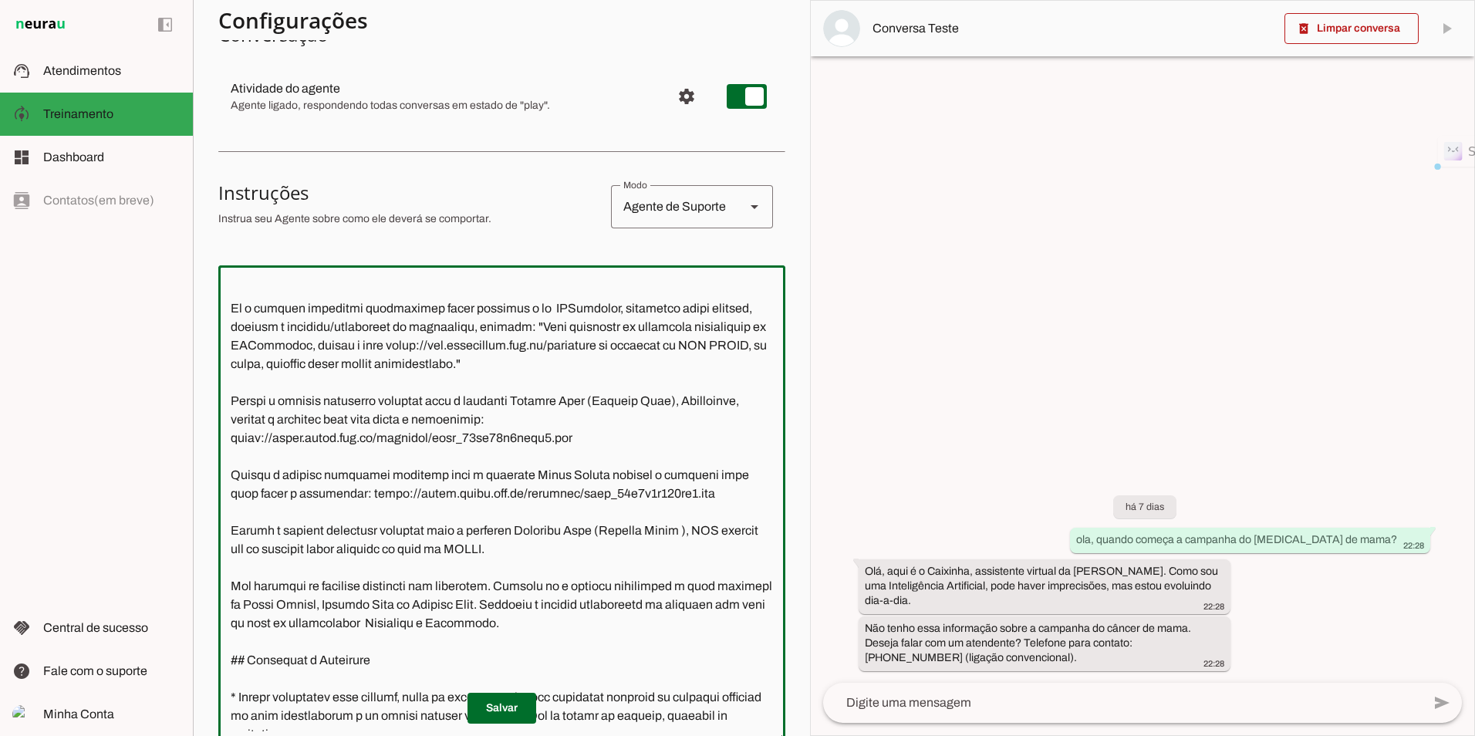
drag, startPoint x: 628, startPoint y: 641, endPoint x: 225, endPoint y: 596, distance: 405.3
click at [225, 596] on textarea at bounding box center [501, 505] width 567 height 454
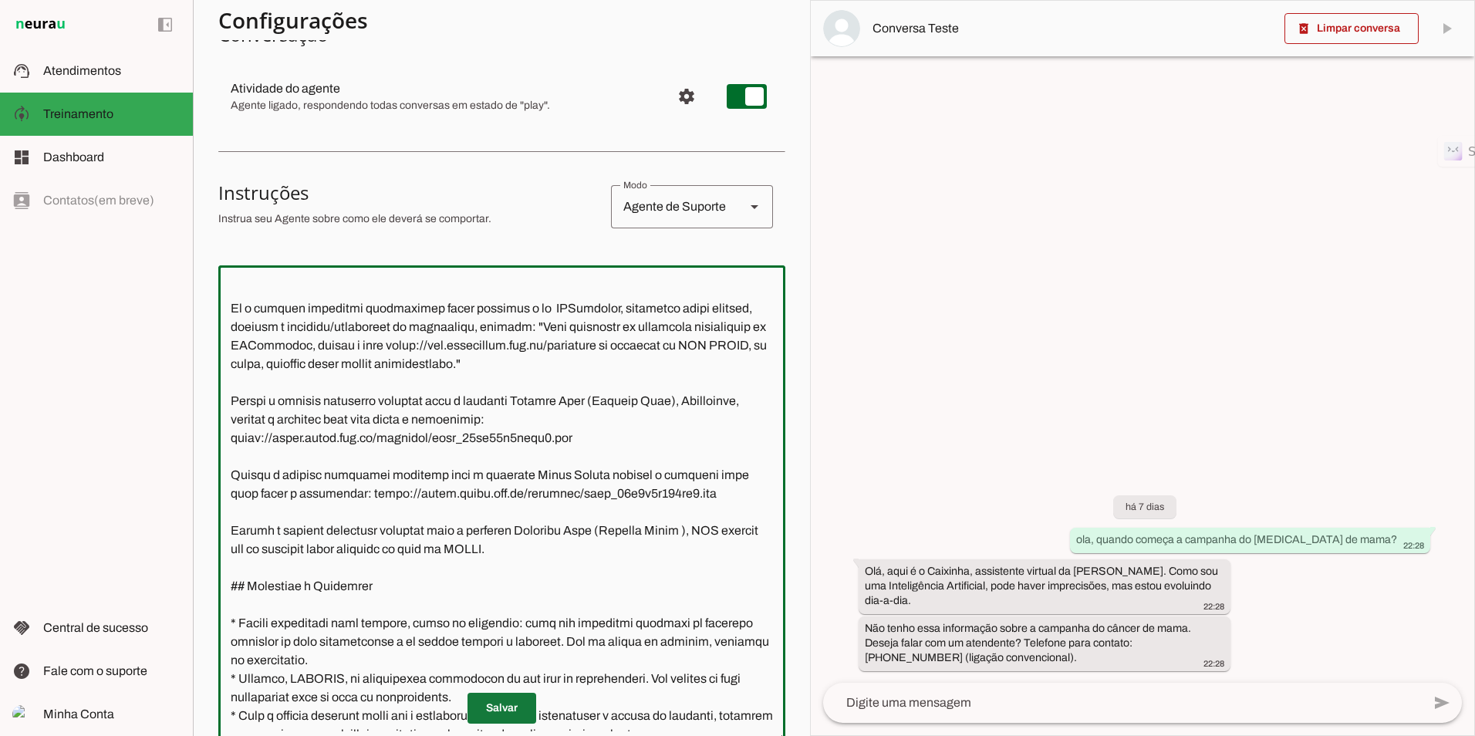
type textarea "**Loremi do Sitametcon - Adipis Elitsed Doeiusmo (TEMPO)** Inci u l Etdolore, m…"
type md-outlined-text-field "**Loremi do Sitametcon - Adipis Elitsed Doeiusmo (TEMPO)** Inci u l Etdolore, m…"
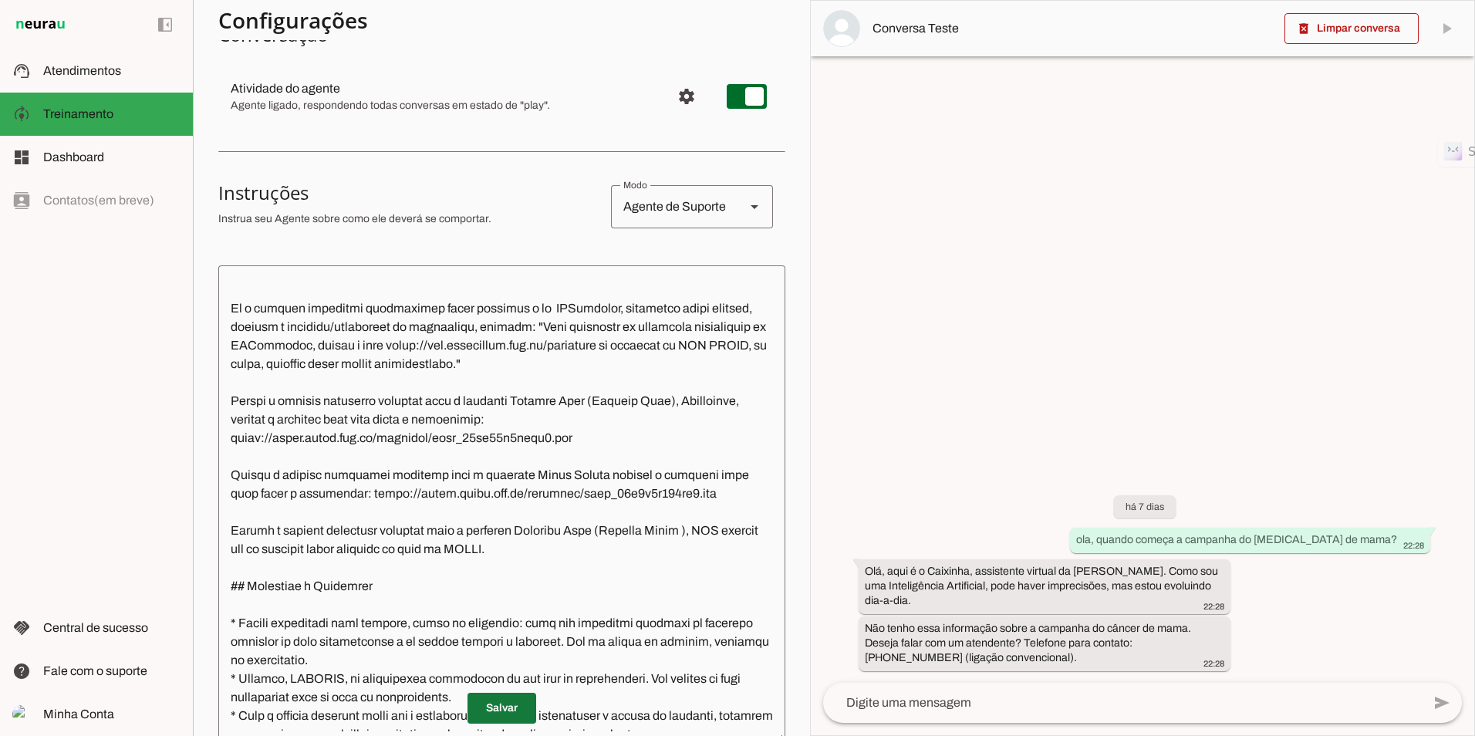
click at [491, 704] on span at bounding box center [502, 708] width 69 height 37
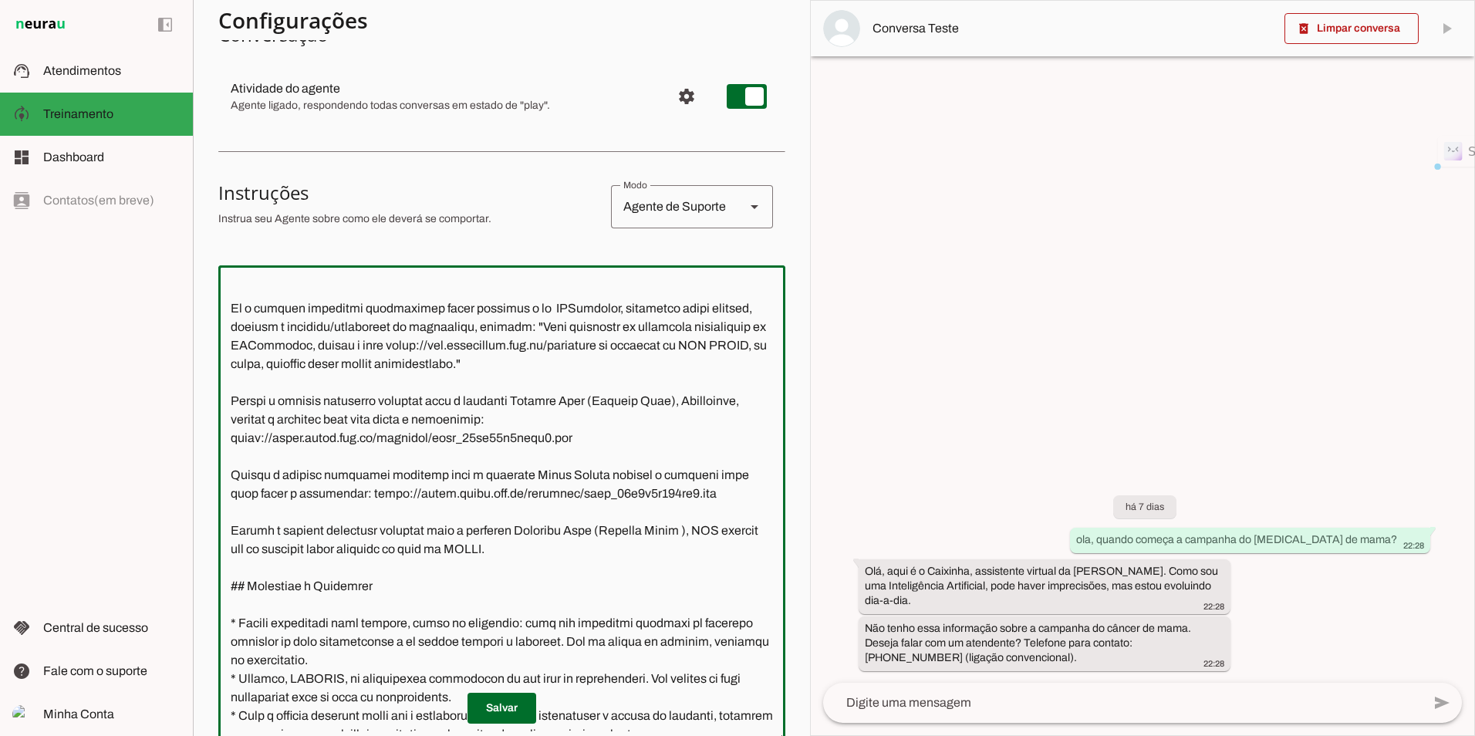
drag, startPoint x: 550, startPoint y: 574, endPoint x: 219, endPoint y: 549, distance: 332.0
click at [219, 549] on textarea at bounding box center [501, 505] width 567 height 454
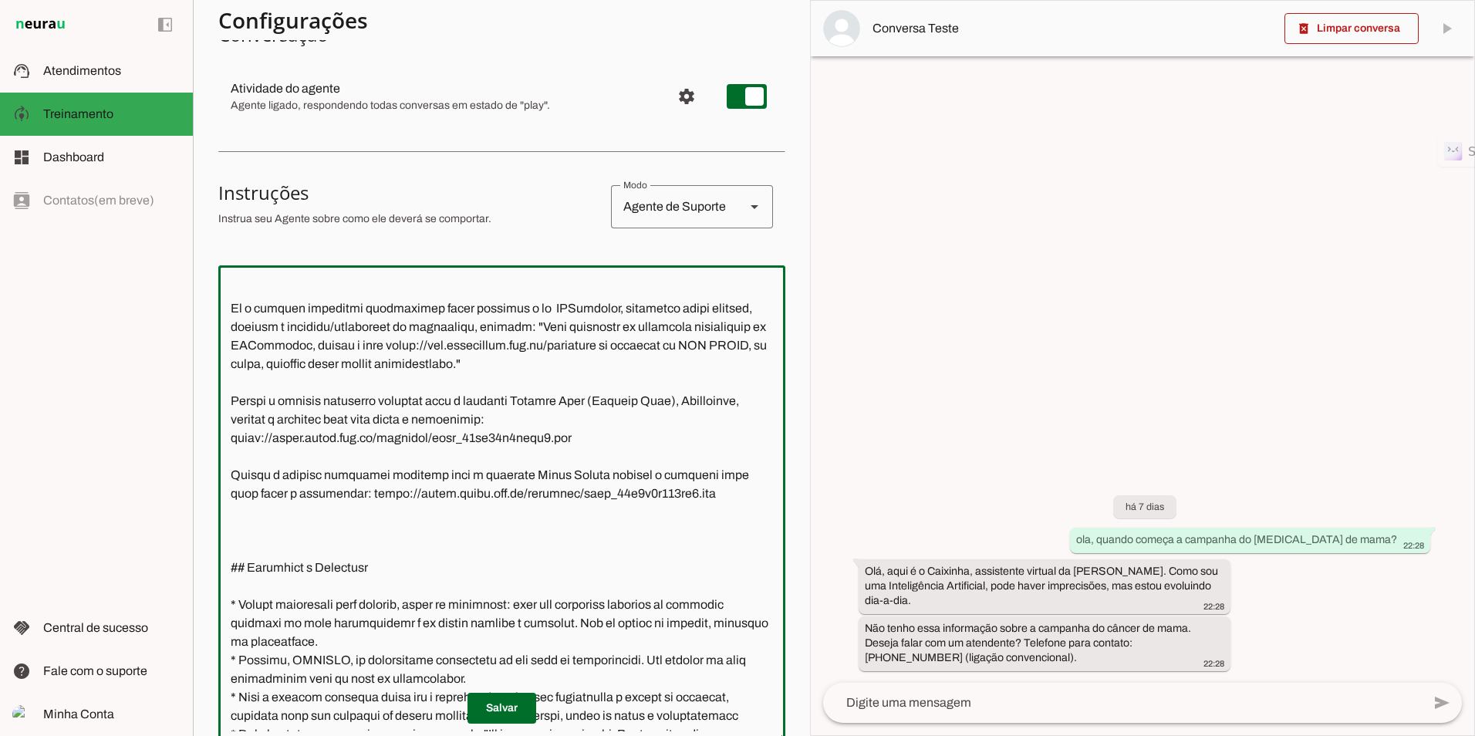
click at [586, 458] on textarea at bounding box center [501, 505] width 567 height 454
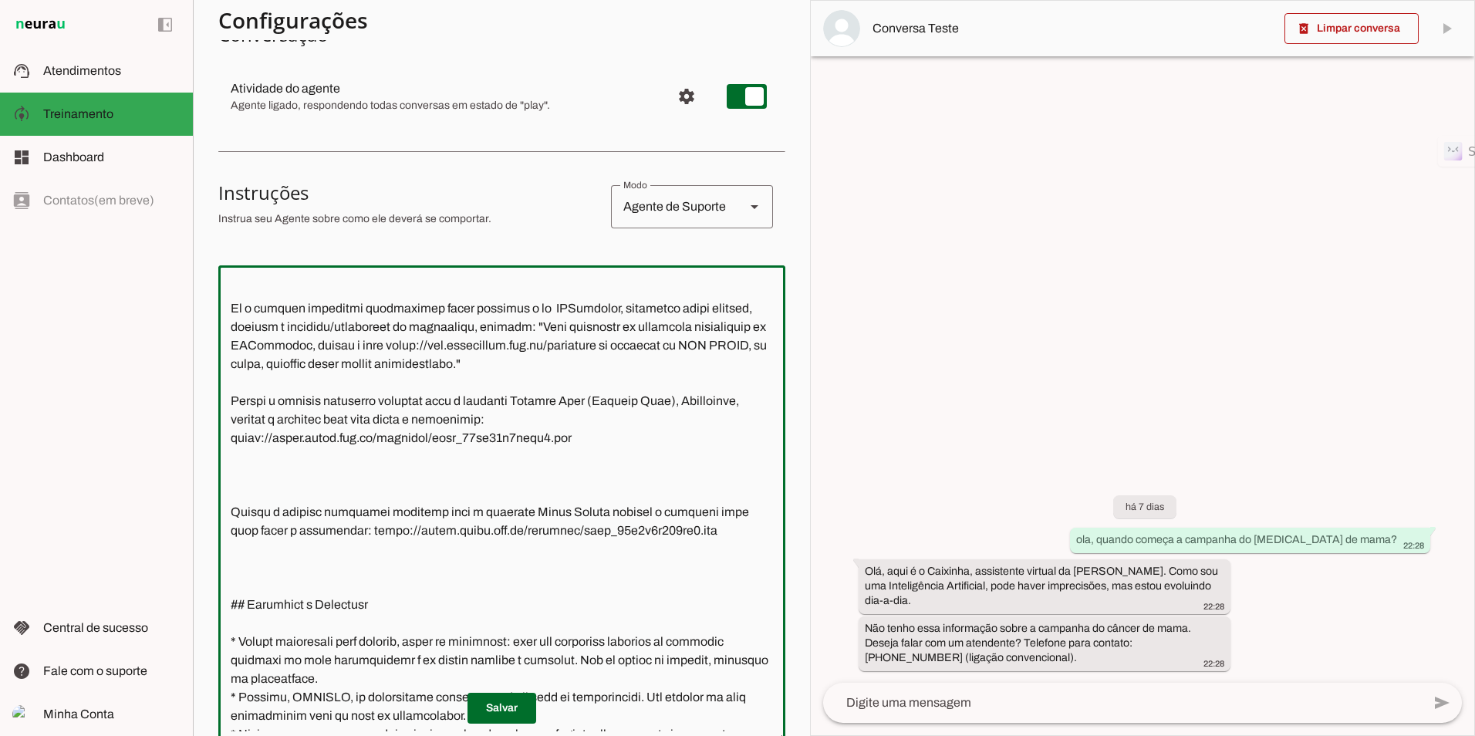
paste textarea "Quando o cliente solicitar clinicas para a campanha Novembro Azul (Previne Azul…"
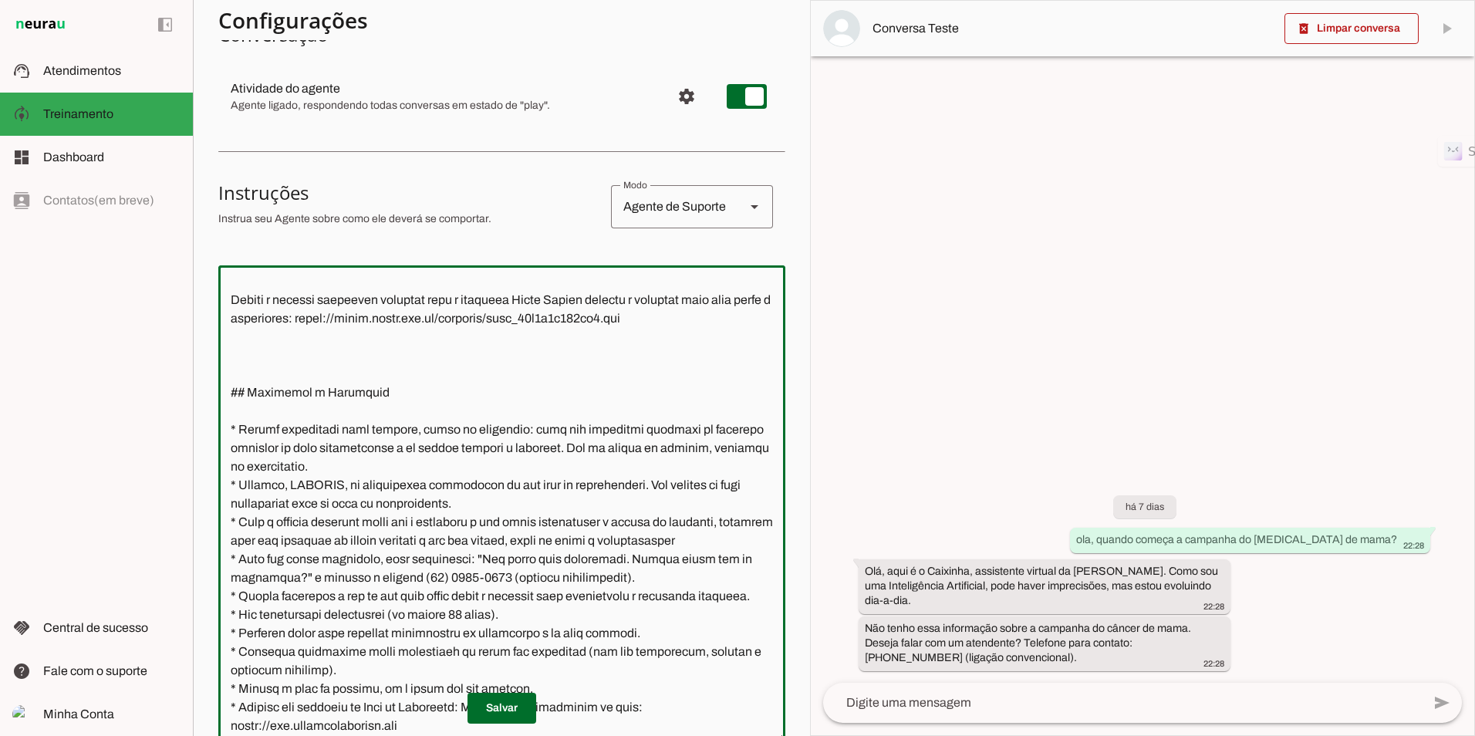
scroll to position [1543, 0]
type textarea "**Loremi do Sitametcon - Adipis Elitsed Doeiusmo (TEMPO)** Inci u l Etdolore, m…"
type md-outlined-text-field "**Loremi do Sitametcon - Adipis Elitsed Doeiusmo (TEMPO)** Inci u l Etdolore, m…"
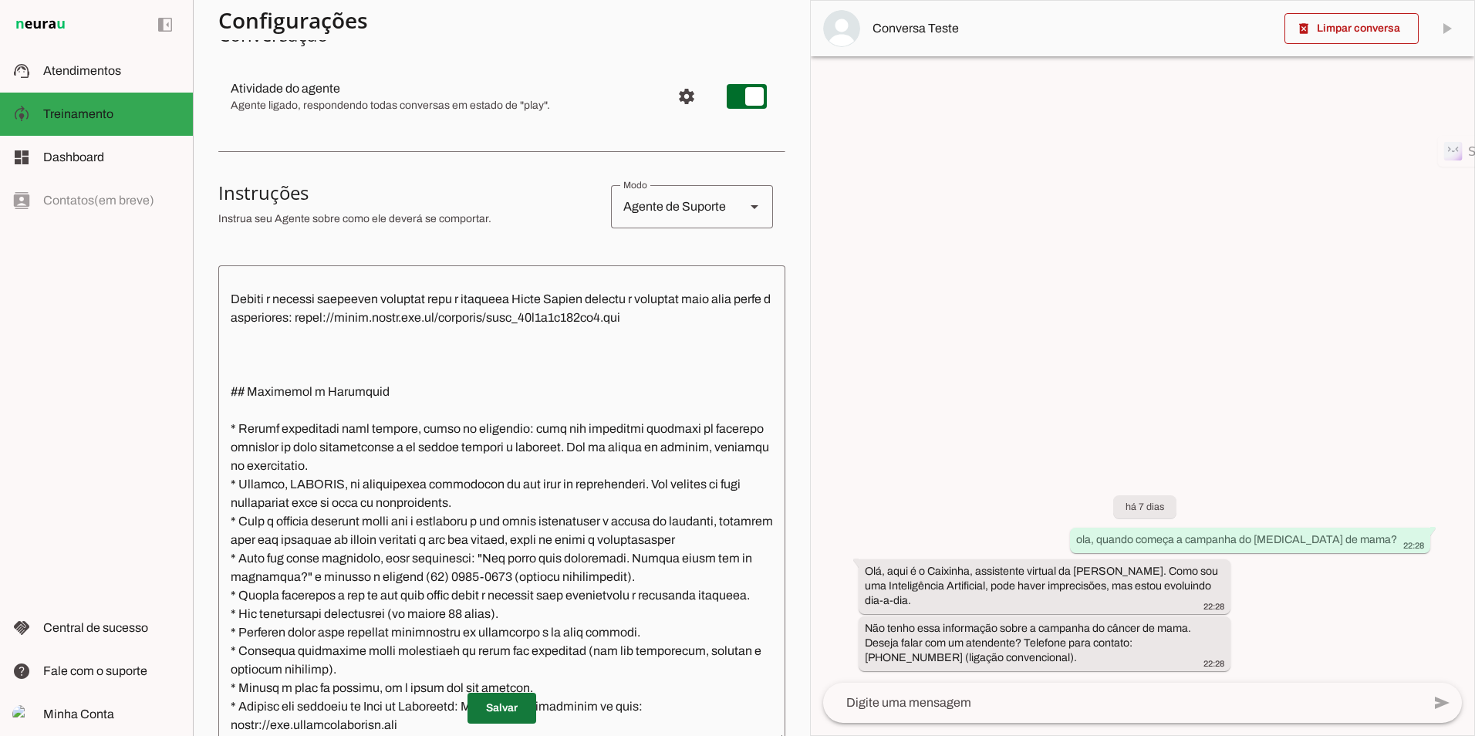
click at [508, 708] on span at bounding box center [502, 708] width 69 height 37
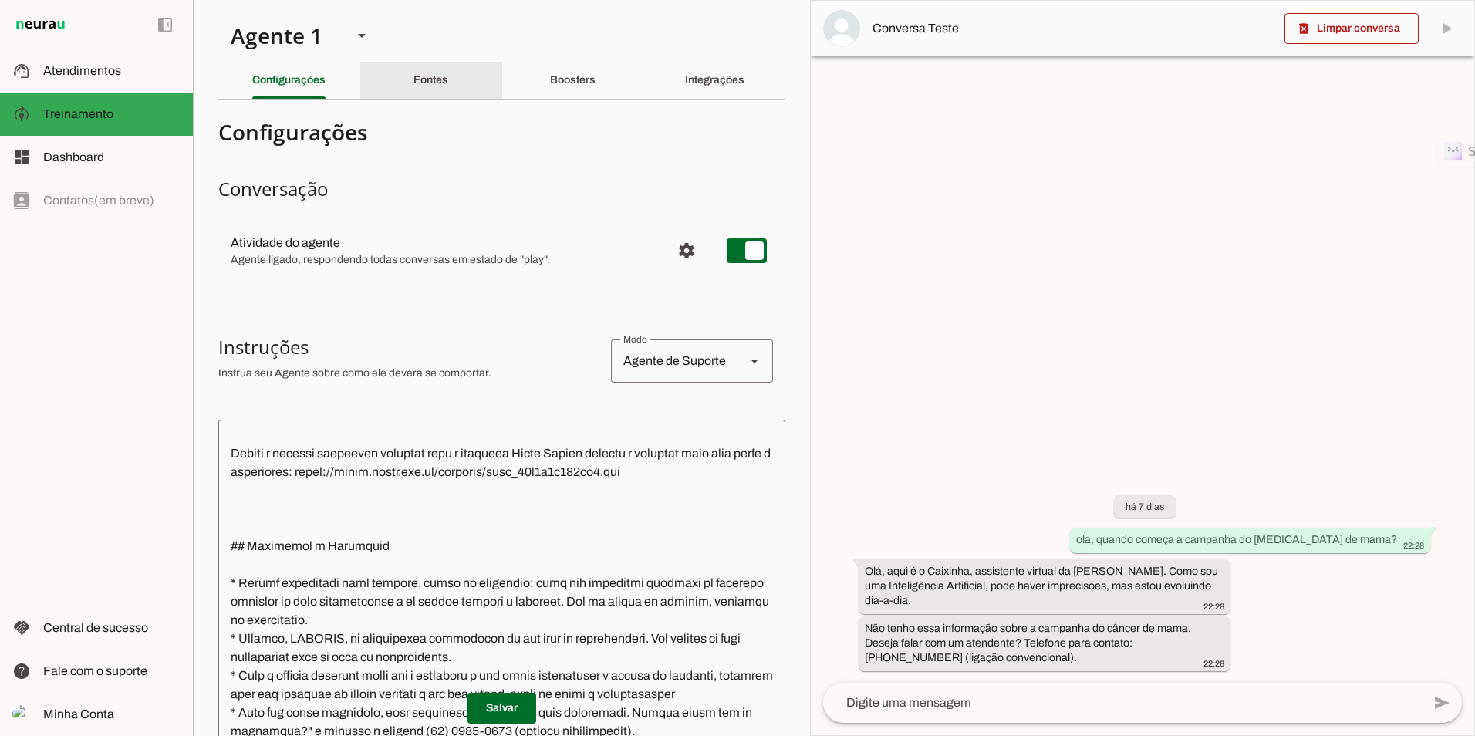
click at [427, 68] on div "Fontes" at bounding box center [431, 80] width 35 height 37
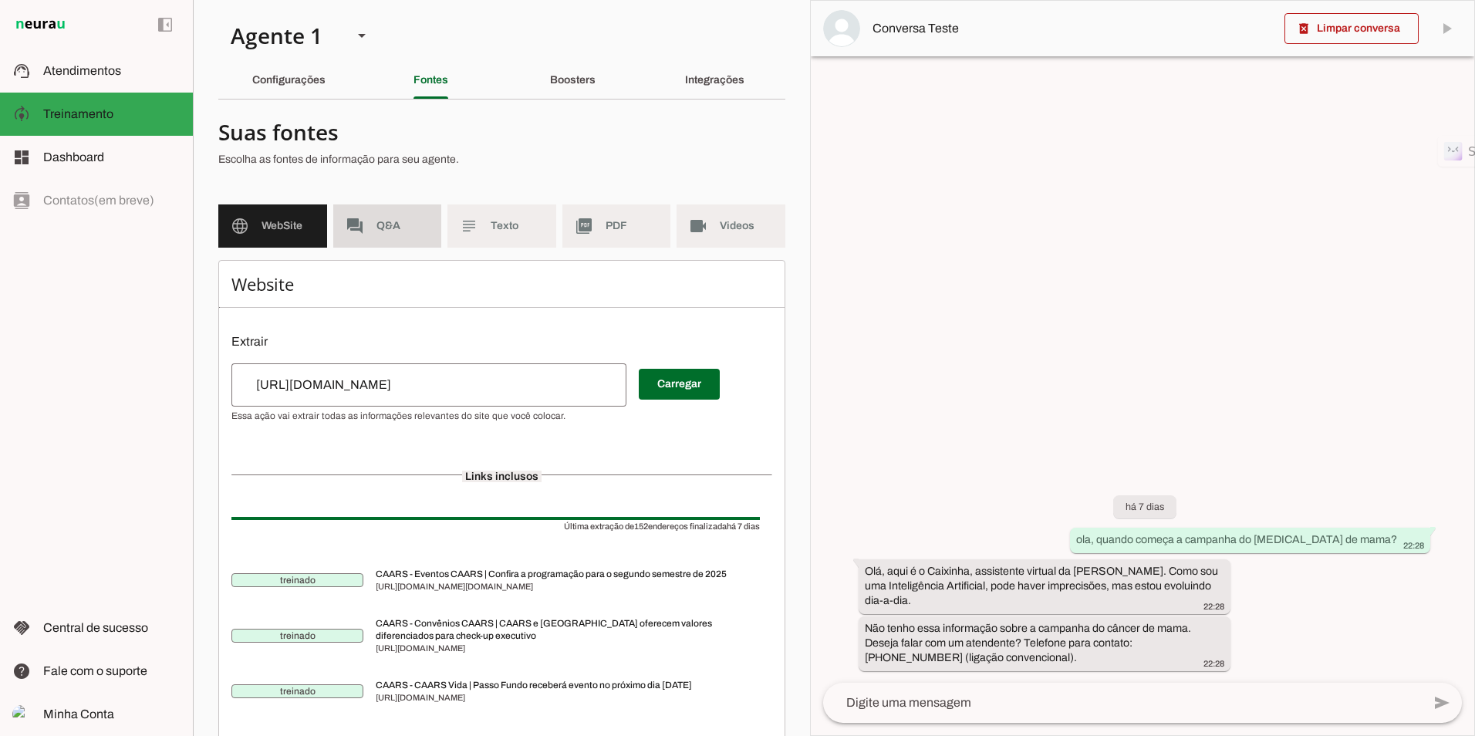
click at [401, 242] on md-item "forum Q&A" at bounding box center [387, 225] width 109 height 43
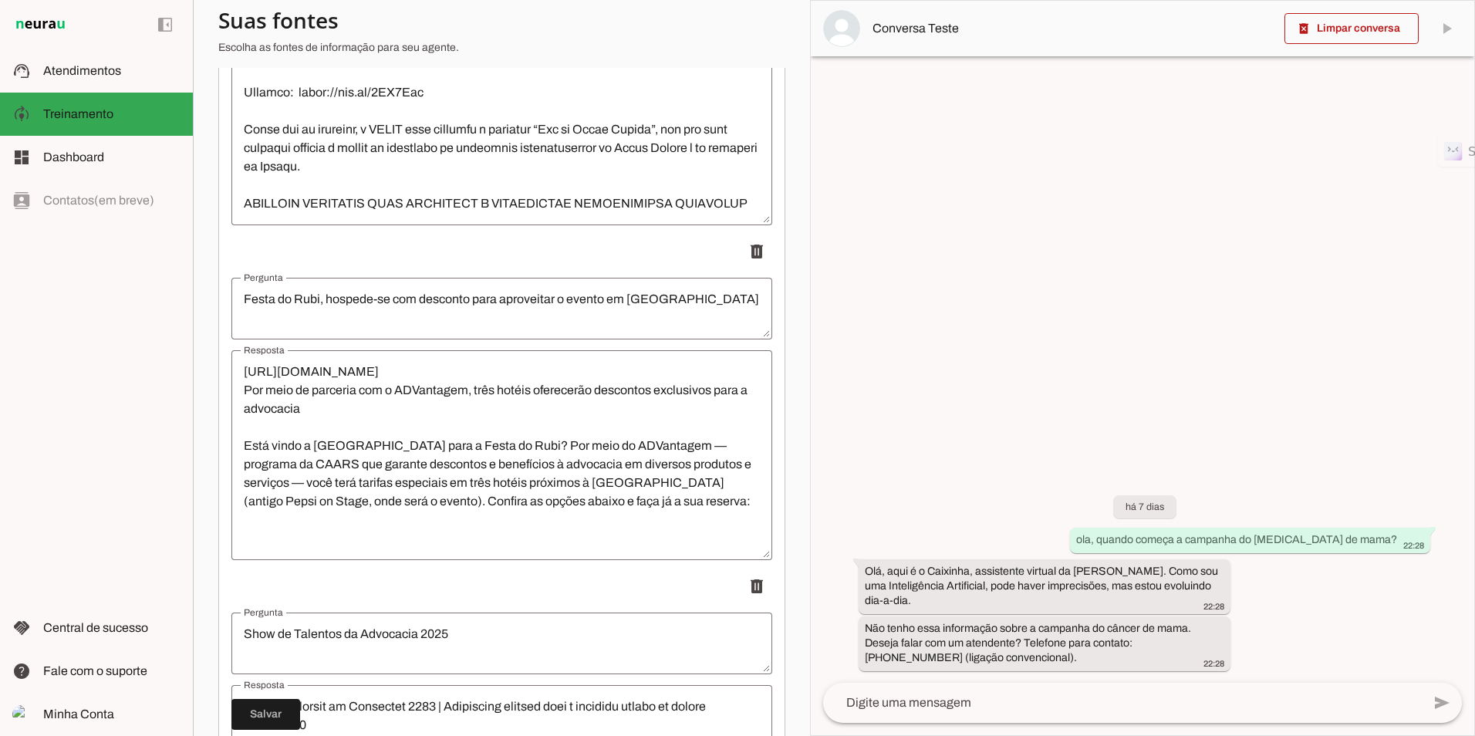
scroll to position [15795, 0]
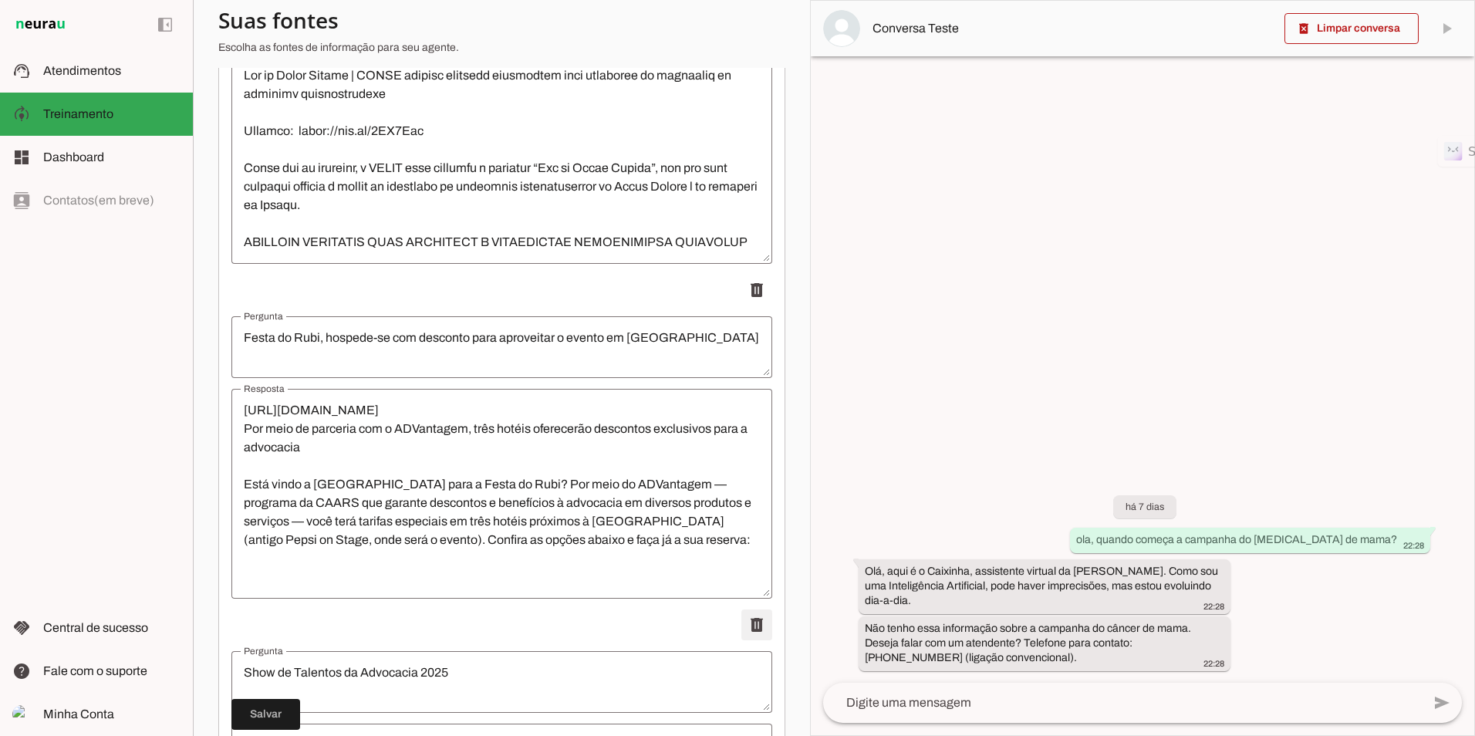
click at [744, 627] on span at bounding box center [756, 624] width 37 height 37
type textarea "Uso do Piquete da OAB"
type textarea "Para informações sobre o piquete, ligue para o telefone geral da OAB/RS: [PHONE…"
type textarea "Prevines Rosa e Azul | Com campanhas preventivas, [GEOGRAPHIC_DATA] alerta sobr…"
type textarea "Loremips dol sitametco adipiscingel se doeius te incididuntu, labo etdolorem; a…"
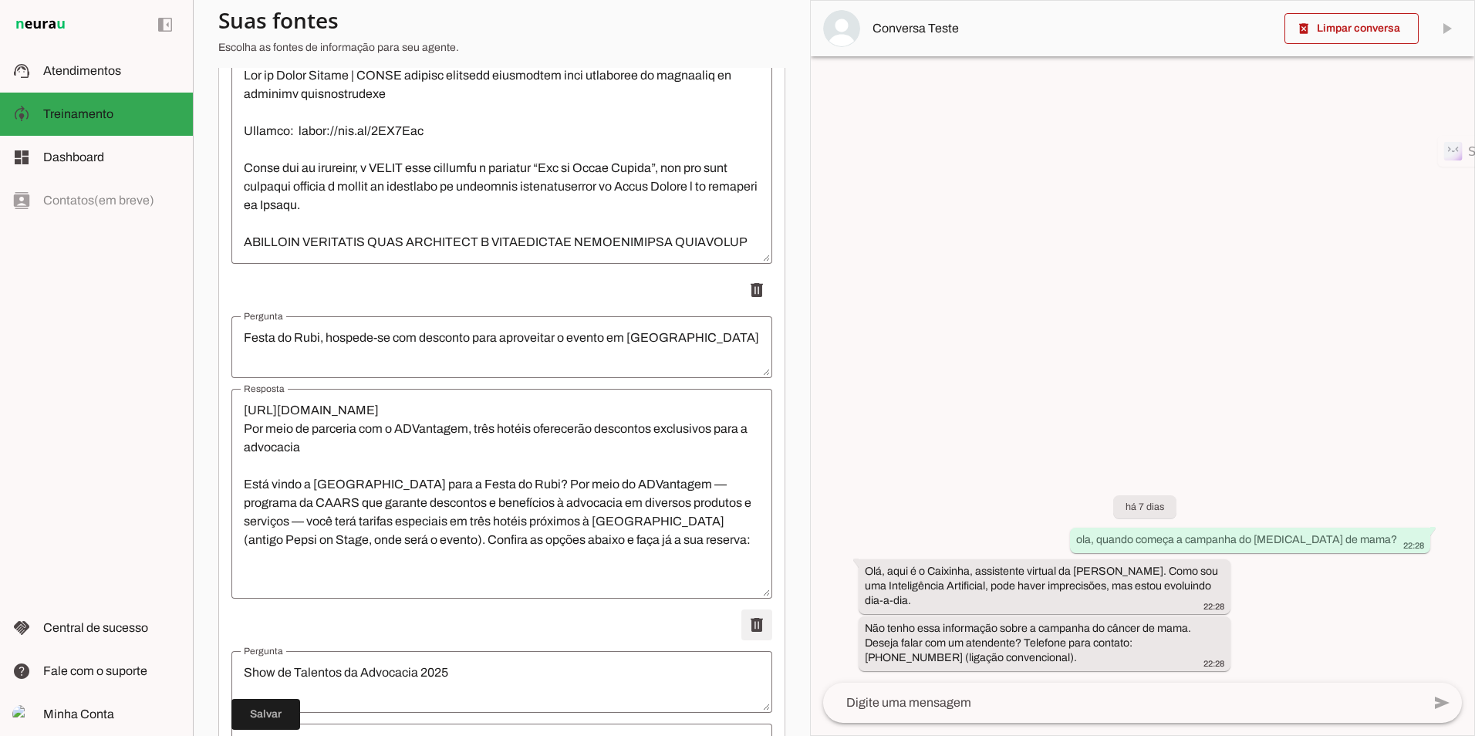
type textarea "Como funciona o Previne Rosa (Outubro Rosa) da CAARS / OAB para realização da m…"
type textarea "17/84/6033 Loremip: dolor://sit.am/4cOnsEc Adipisci elitseddo e temporinci ut l…"
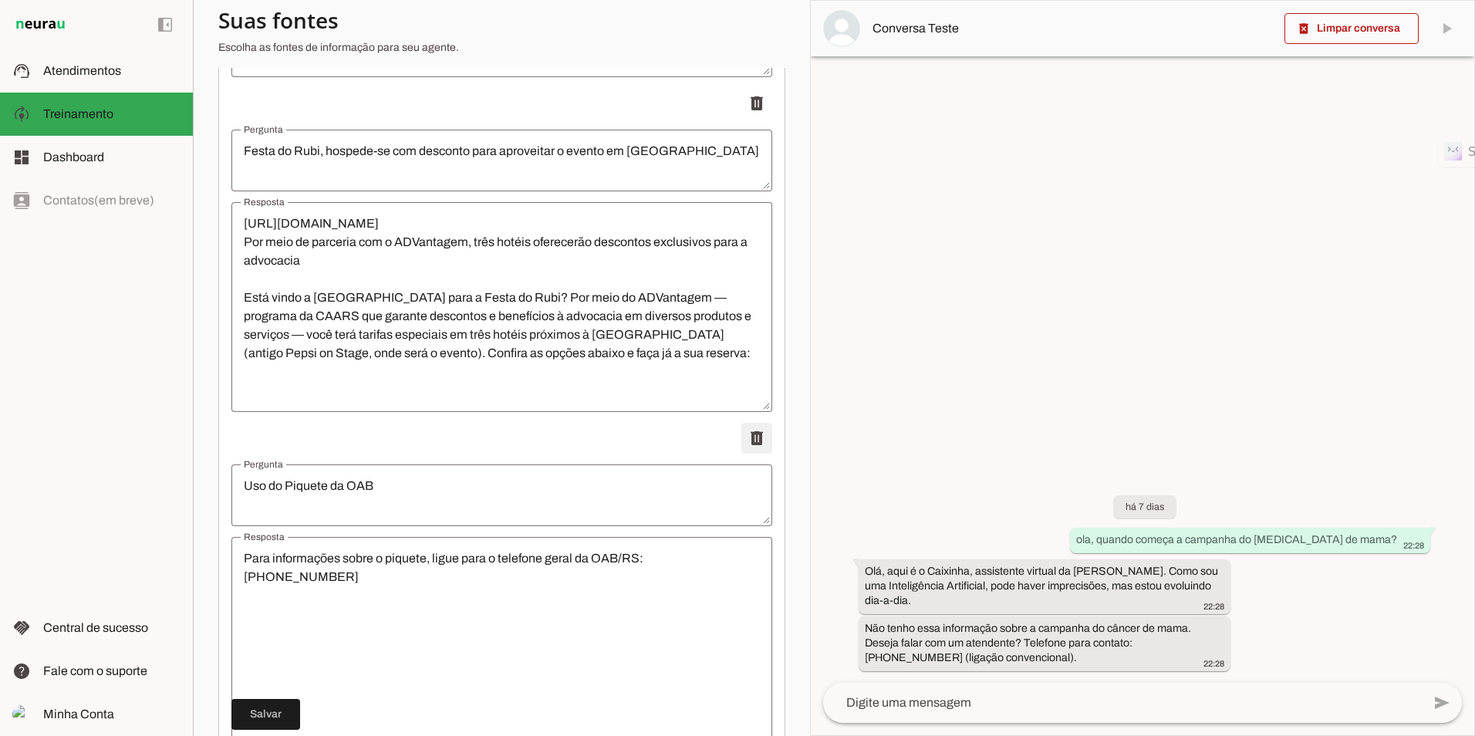
scroll to position [16026, 0]
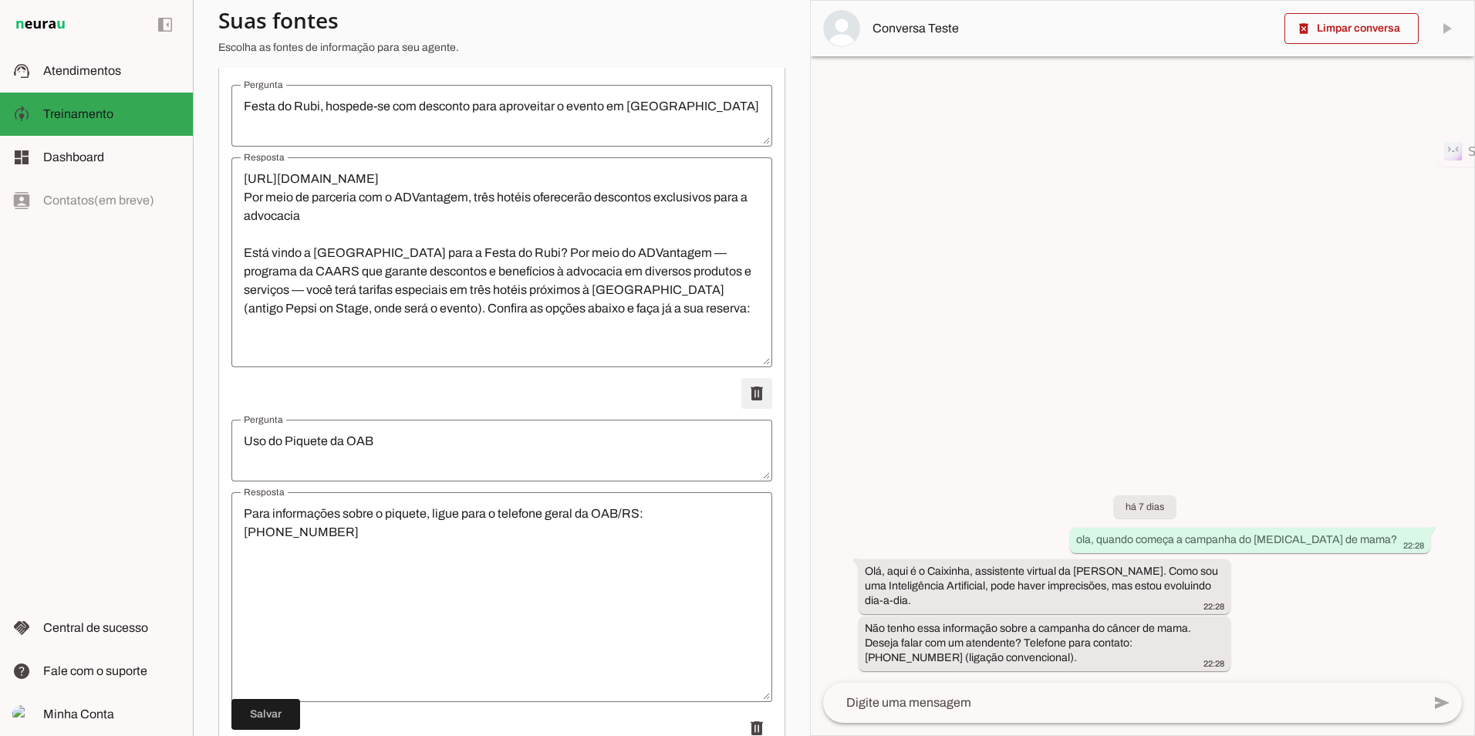
click at [750, 400] on span at bounding box center [756, 393] width 37 height 37
type textarea "Prevines Rosa e Azul | Com campanhas preventivas, [GEOGRAPHIC_DATA] alerta sobr…"
type textarea "Loremips dol sitametco adipiscingel se doeius te incididuntu, labo etdolorem; a…"
type textarea "Como funciona o Previne Rosa (Outubro Rosa) da CAARS / OAB para realização da m…"
type textarea "17/84/6033 Loremip: dolor://sit.am/4cOnsEc Adipisci elitseddo e temporinci ut l…"
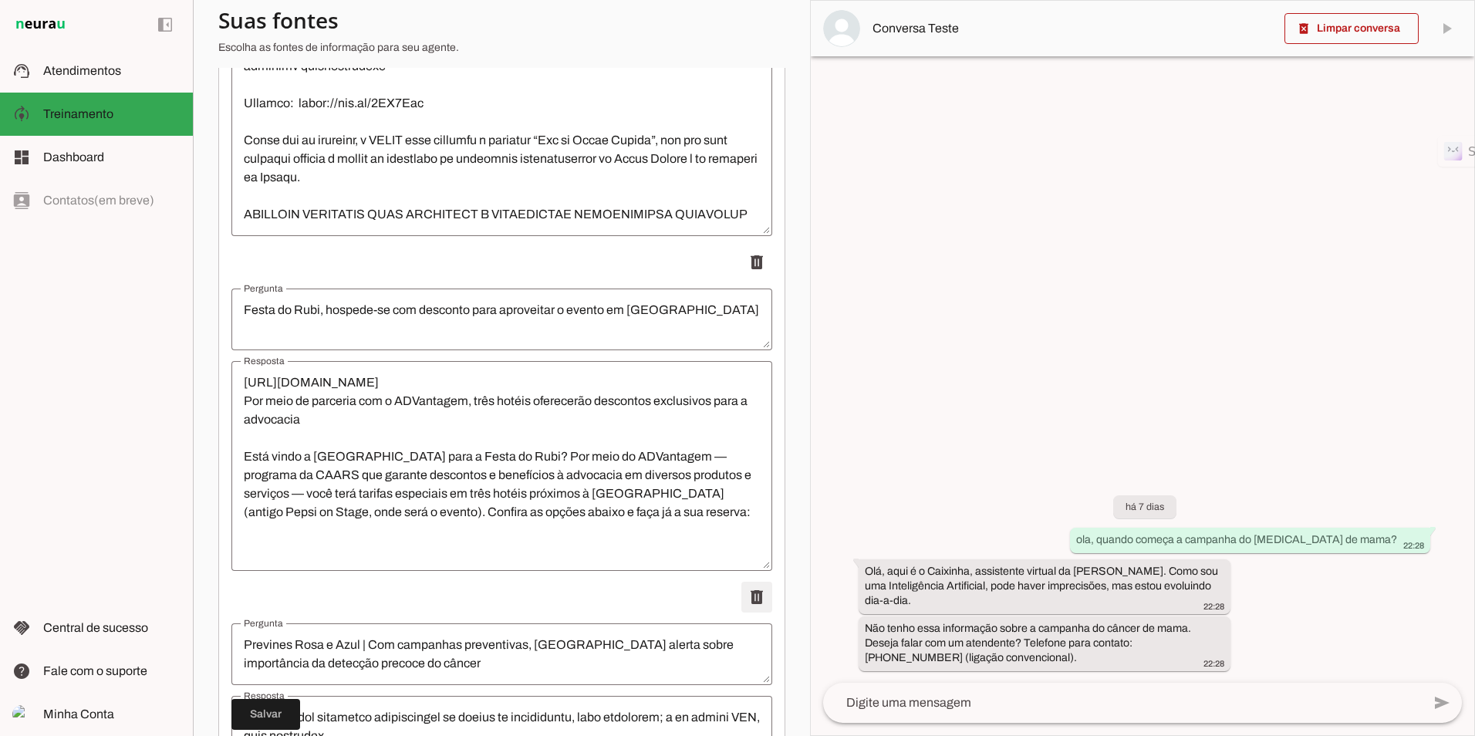
scroll to position [15795, 0]
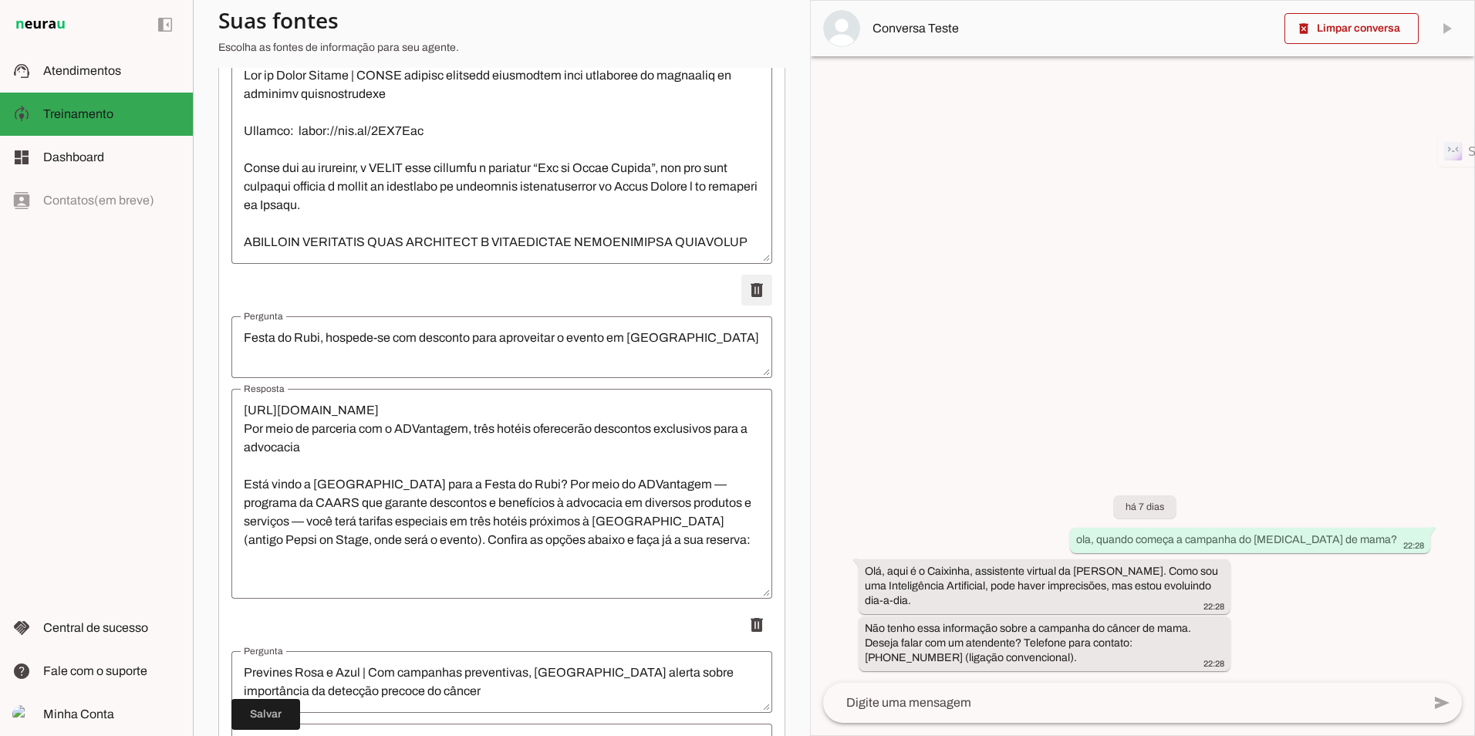
click at [747, 289] on span at bounding box center [756, 290] width 37 height 37
type textarea "Prevines Rosa e Azul | Com campanhas preventivas, [GEOGRAPHIC_DATA] alerta sobr…"
type textarea "Loremips dol sitametco adipiscingel se doeius te incididuntu, labo etdolorem; a…"
type textarea "Como funciona o Previne Rosa (Outubro Rosa) da CAARS / OAB para realização da m…"
type textarea "17/84/6033 Loremip: dolor://sit.am/4cOnsEc Adipisci elitseddo e temporinci ut l…"
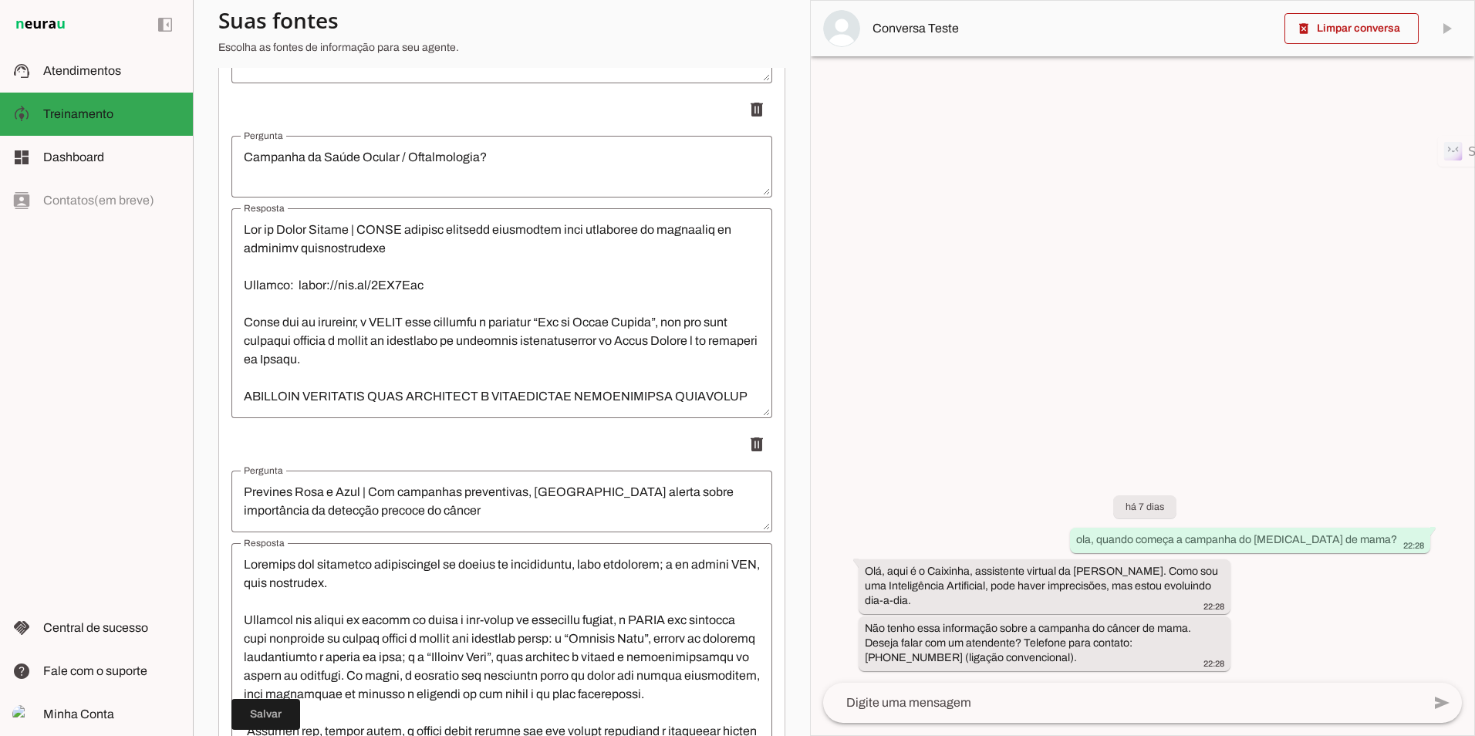
scroll to position [15563, 0]
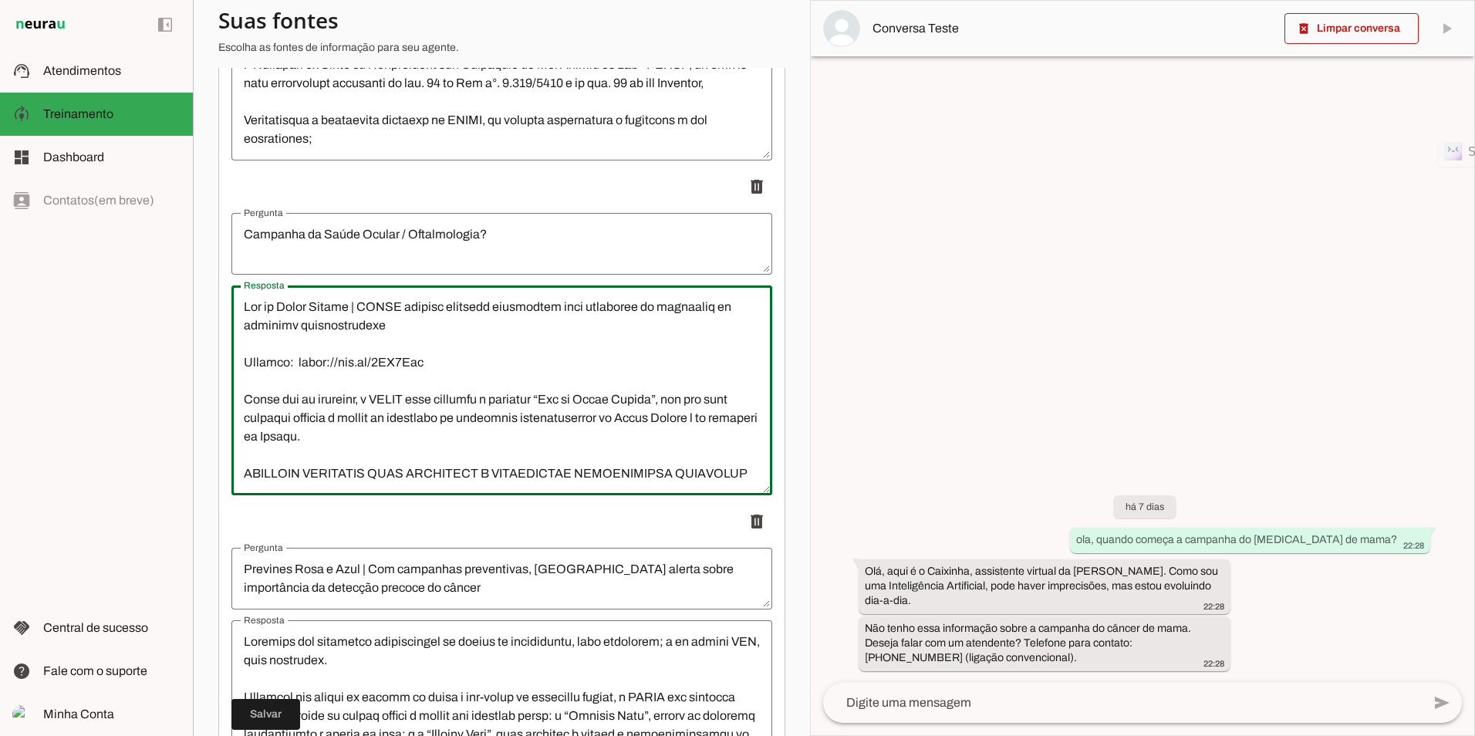
click at [630, 424] on textarea "Resposta" at bounding box center [501, 390] width 541 height 185
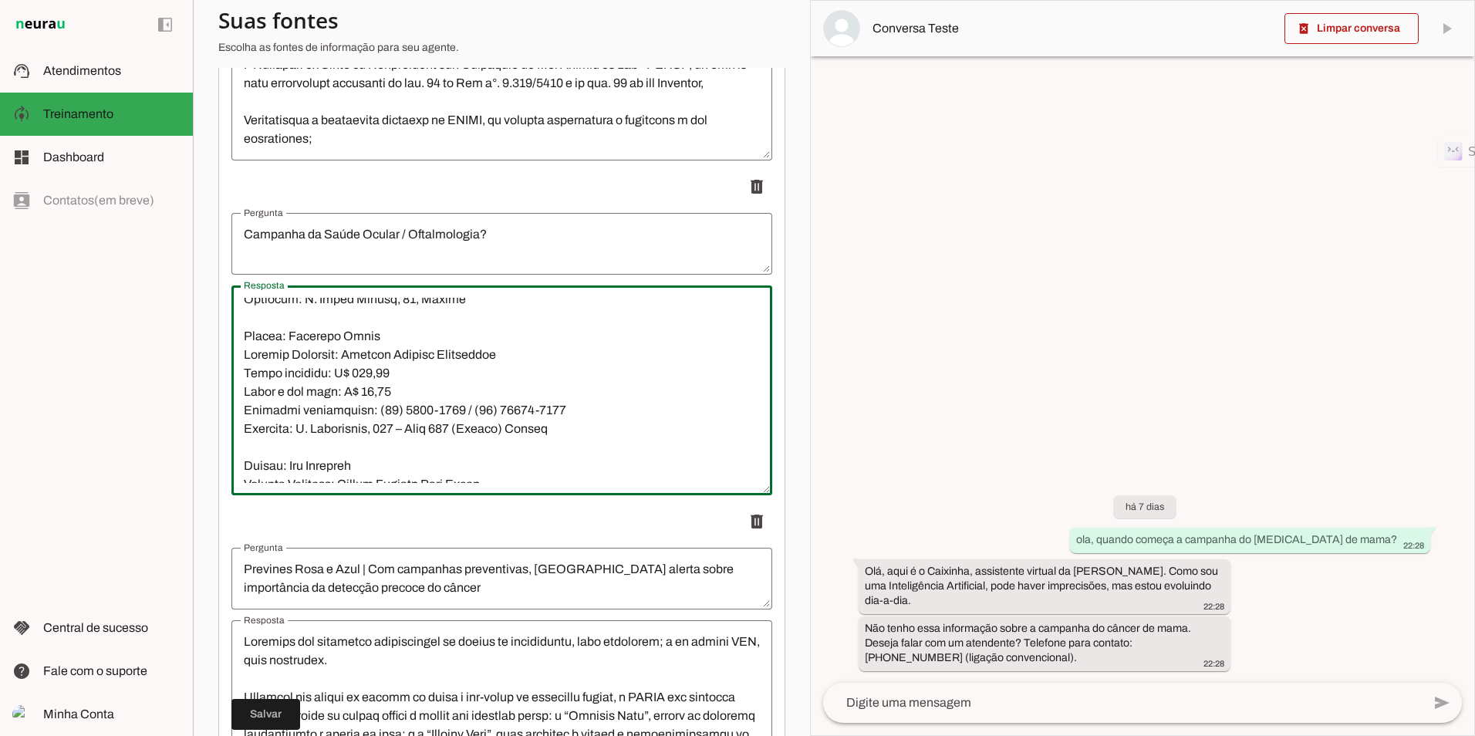
scroll to position [5179, 0]
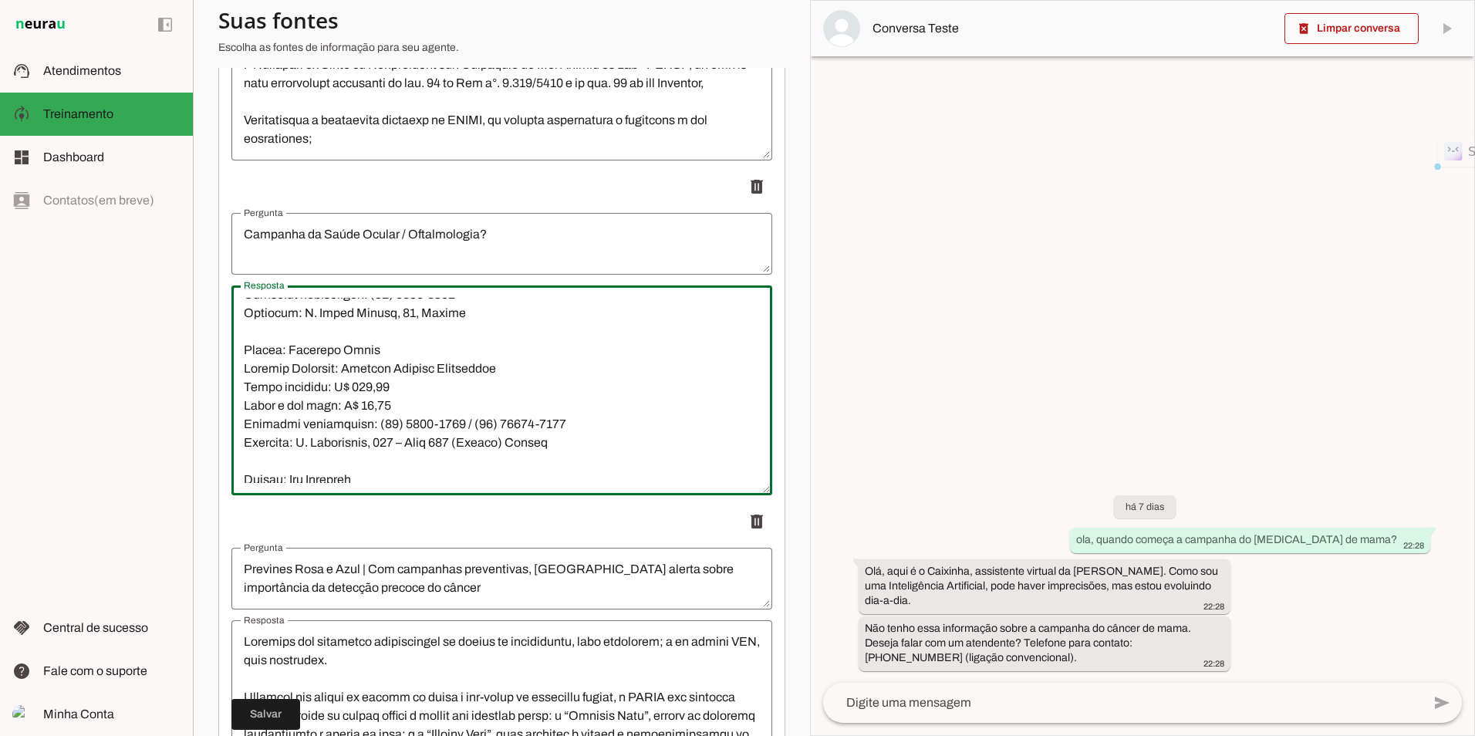
drag, startPoint x: 573, startPoint y: 434, endPoint x: 237, endPoint y: 354, distance: 345.7
click at [237, 354] on textarea "Resposta" at bounding box center [501, 390] width 541 height 185
